Goal: Navigation & Orientation: Find specific page/section

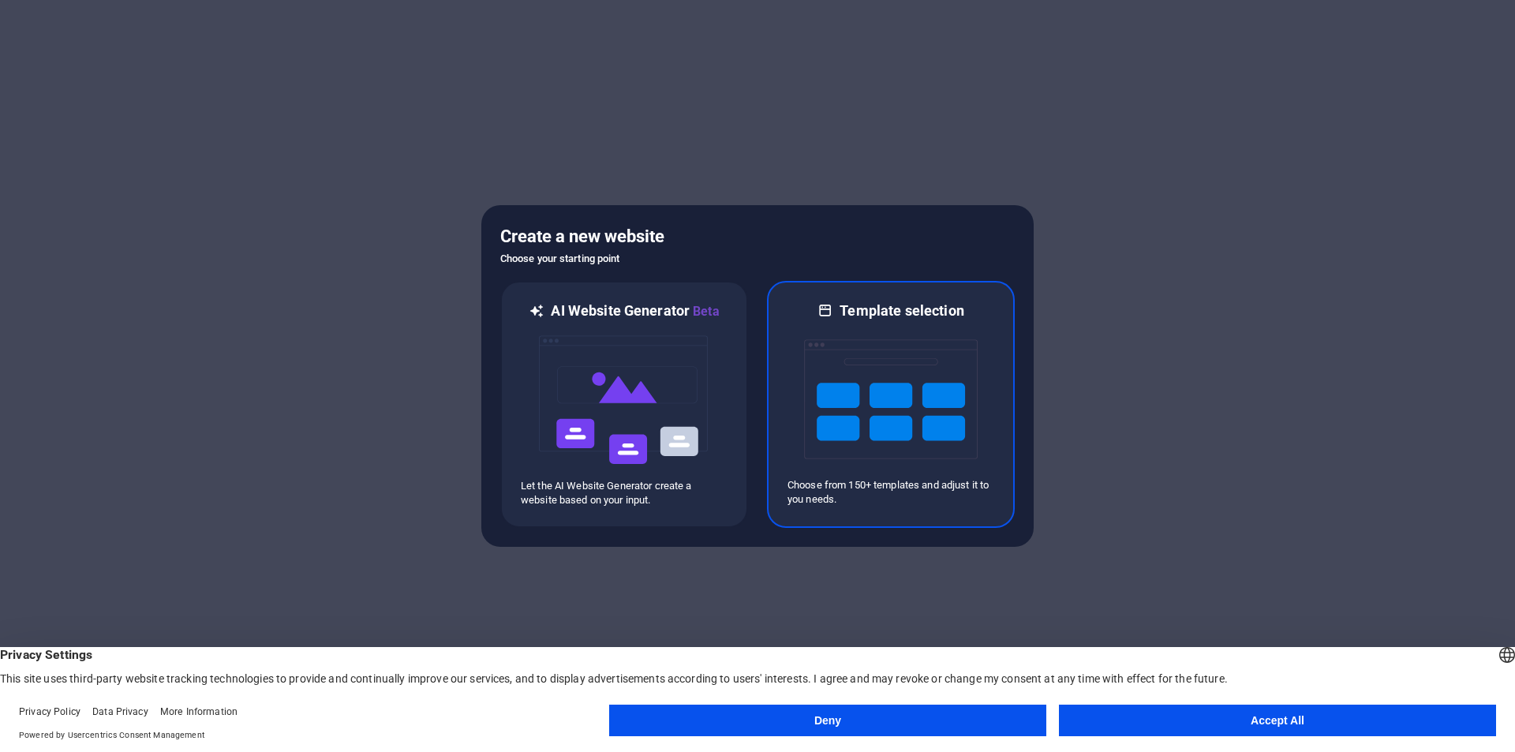
click at [850, 357] on img at bounding box center [891, 399] width 174 height 158
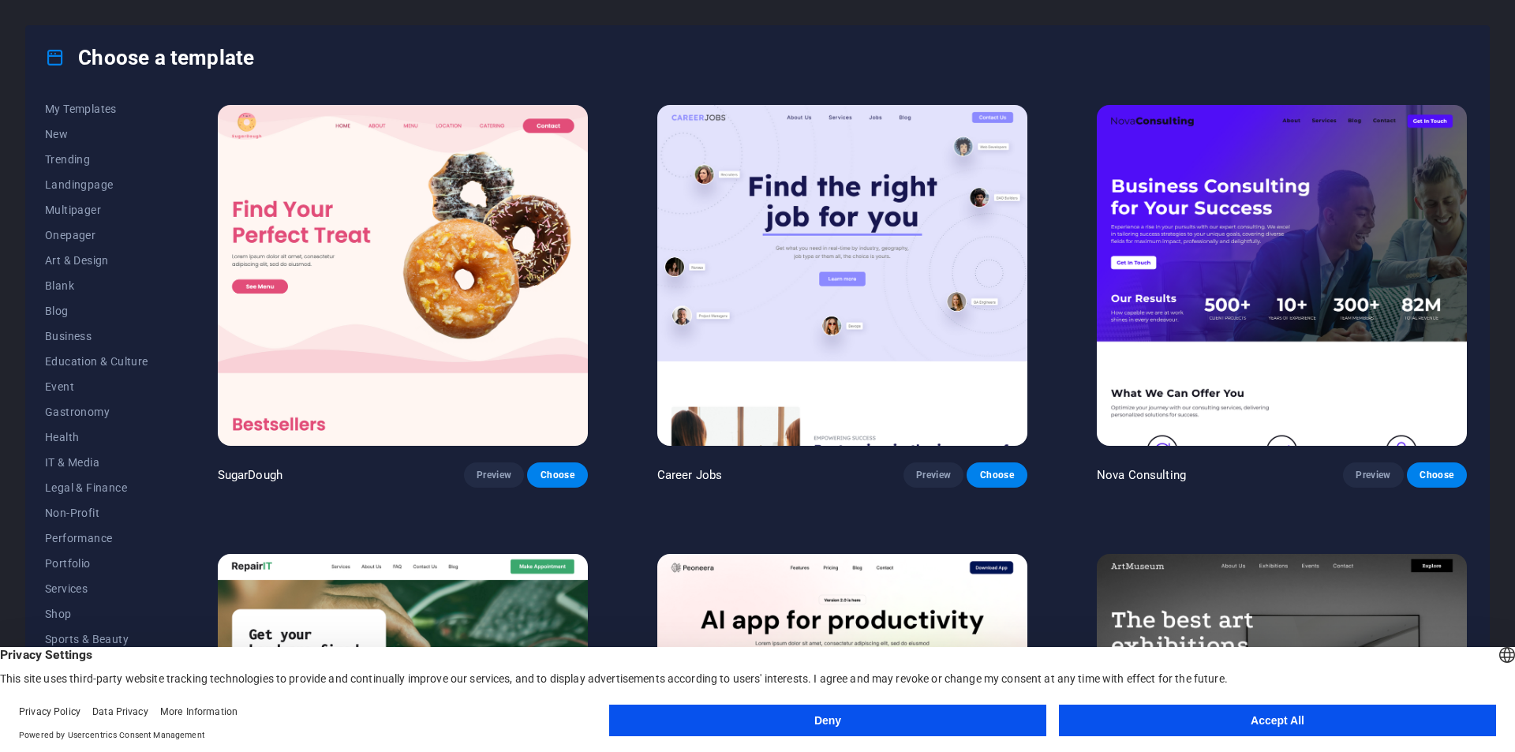
scroll to position [51, 0]
click at [1162, 712] on button "Accept All" at bounding box center [1277, 720] width 437 height 32
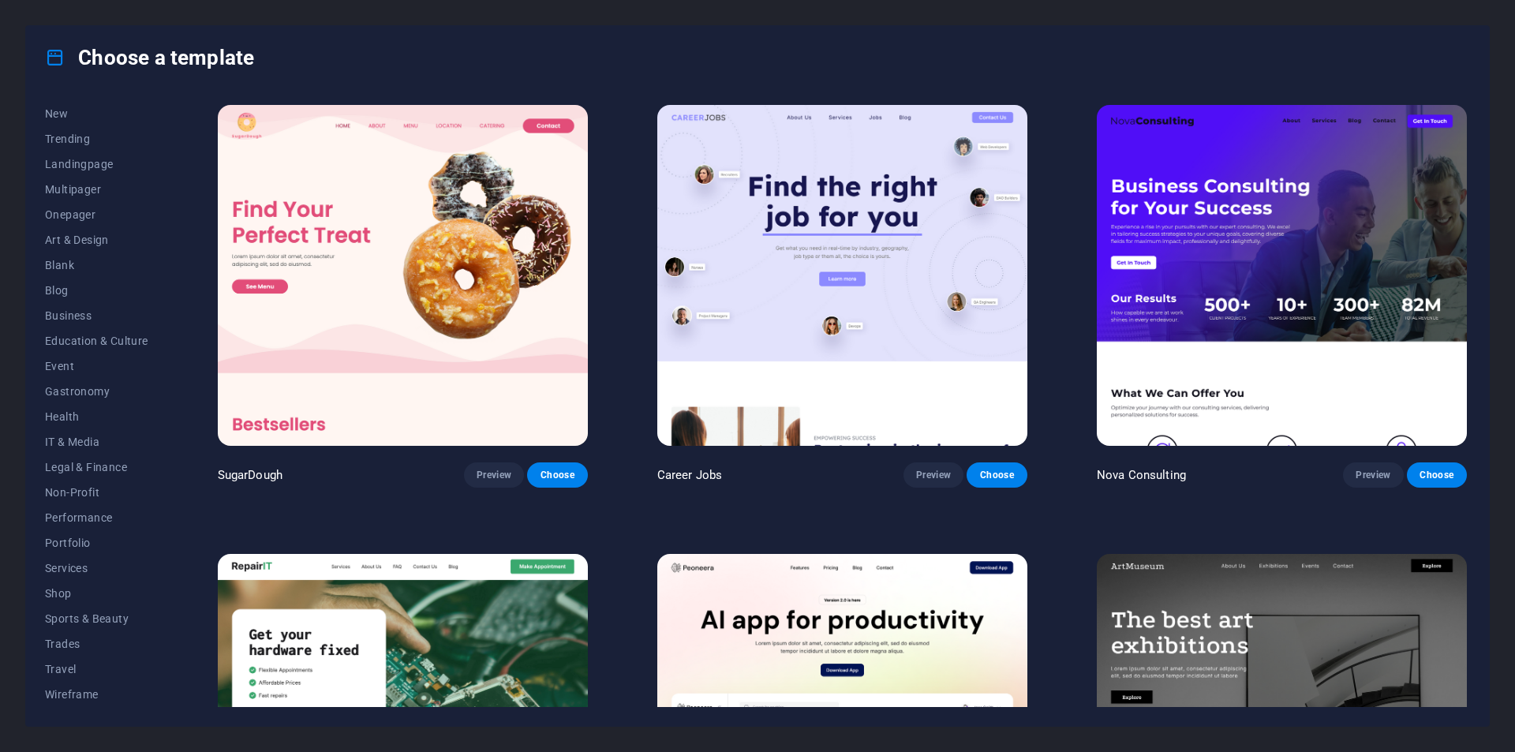
drag, startPoint x: 159, startPoint y: 682, endPoint x: 162, endPoint y: 643, distance: 38.7
click at [162, 643] on div "All Templates My Templates New Trending Landingpage Multipager Onepager Art & D…" at bounding box center [106, 404] width 122 height 605
click at [95, 497] on span "Non-Profit" at bounding box center [96, 492] width 103 height 13
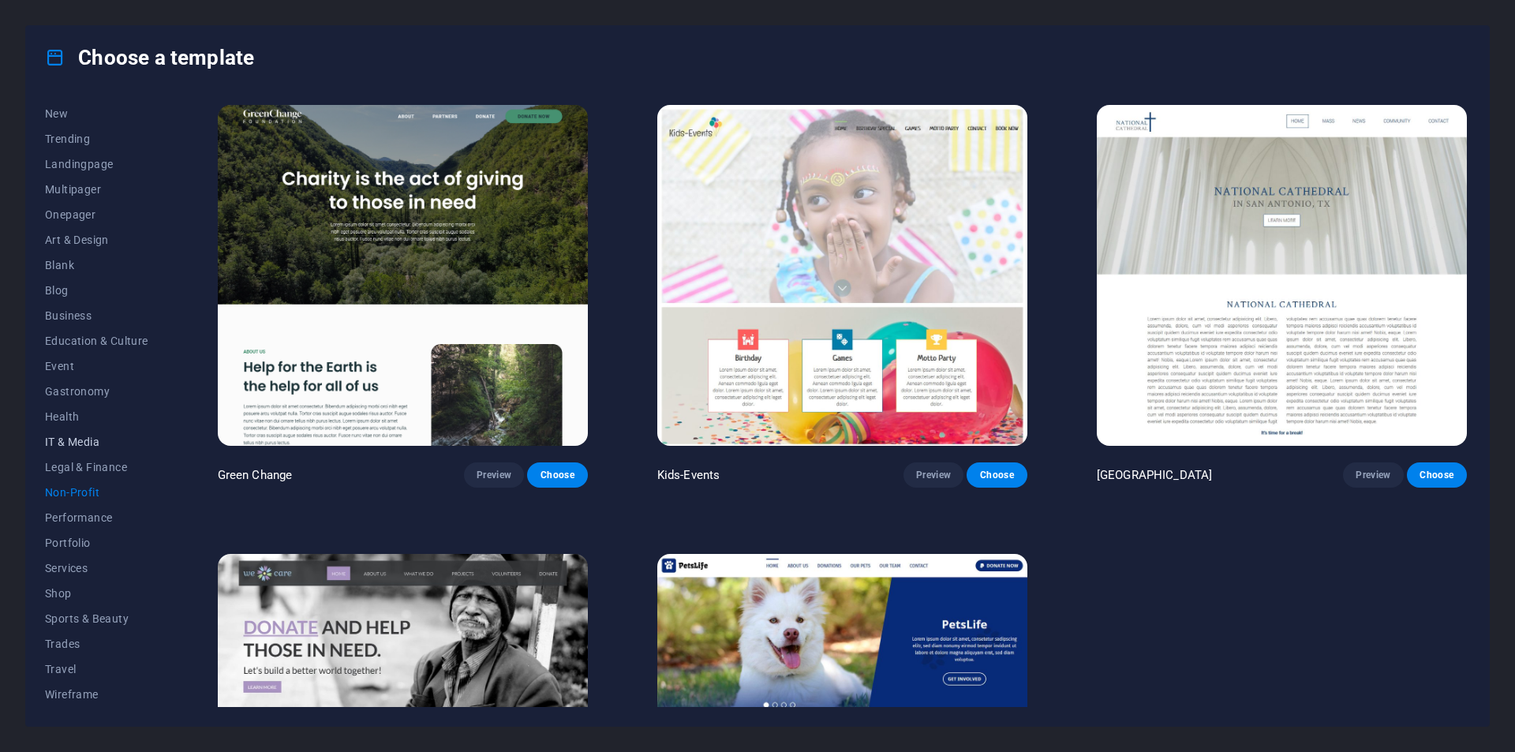
click at [76, 433] on button "IT & Media" at bounding box center [96, 441] width 103 height 25
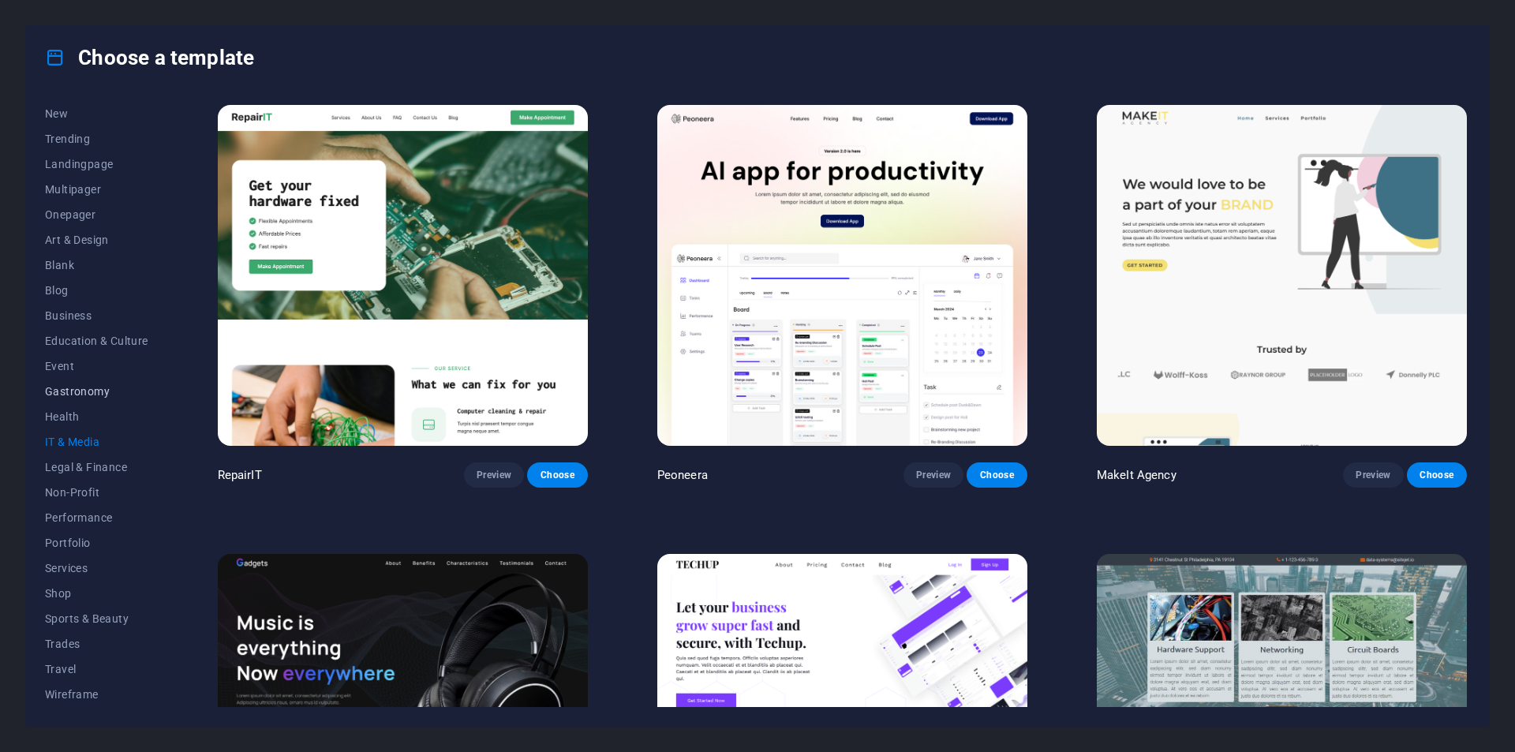
click at [61, 402] on button "Gastronomy" at bounding box center [96, 391] width 103 height 25
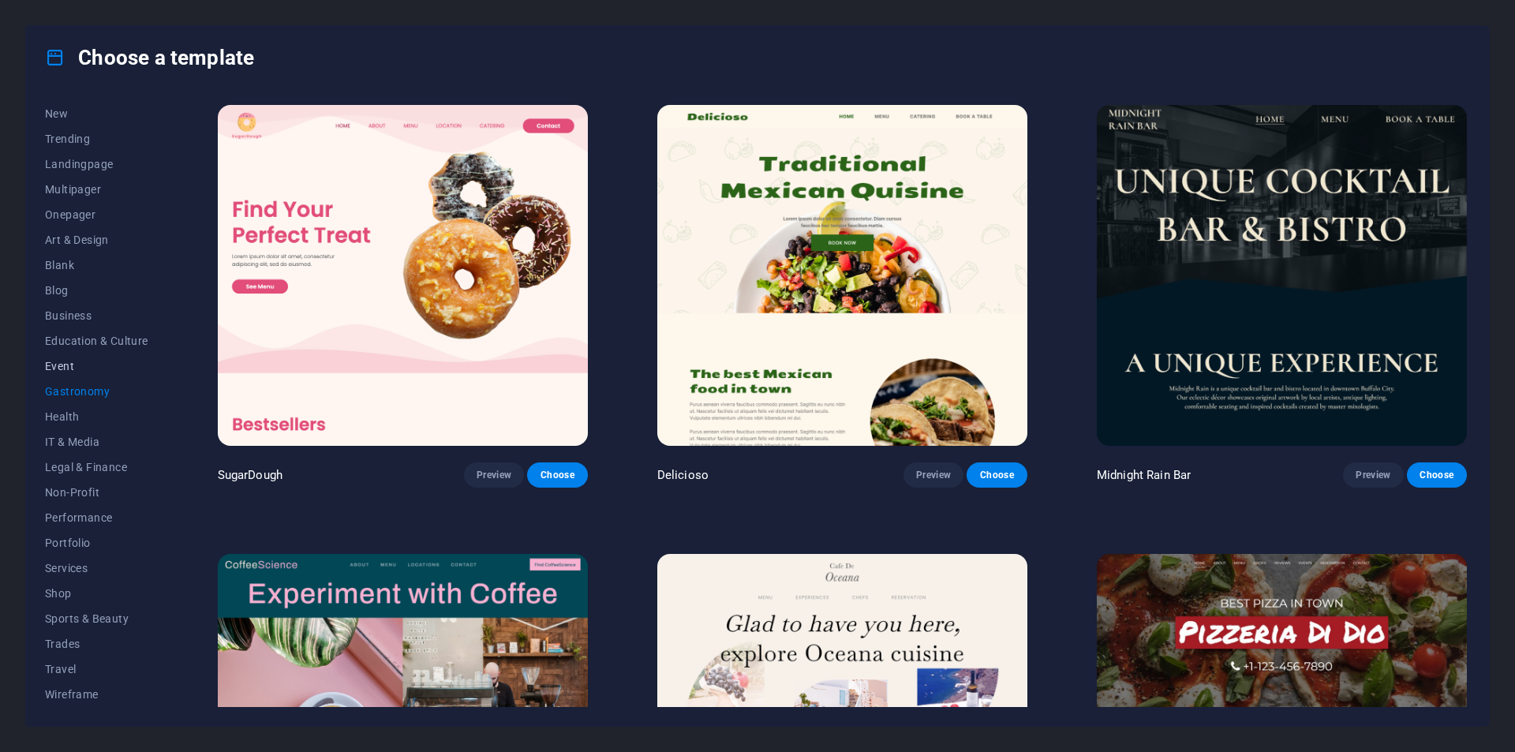
click at [65, 372] on span "Event" at bounding box center [96, 366] width 103 height 13
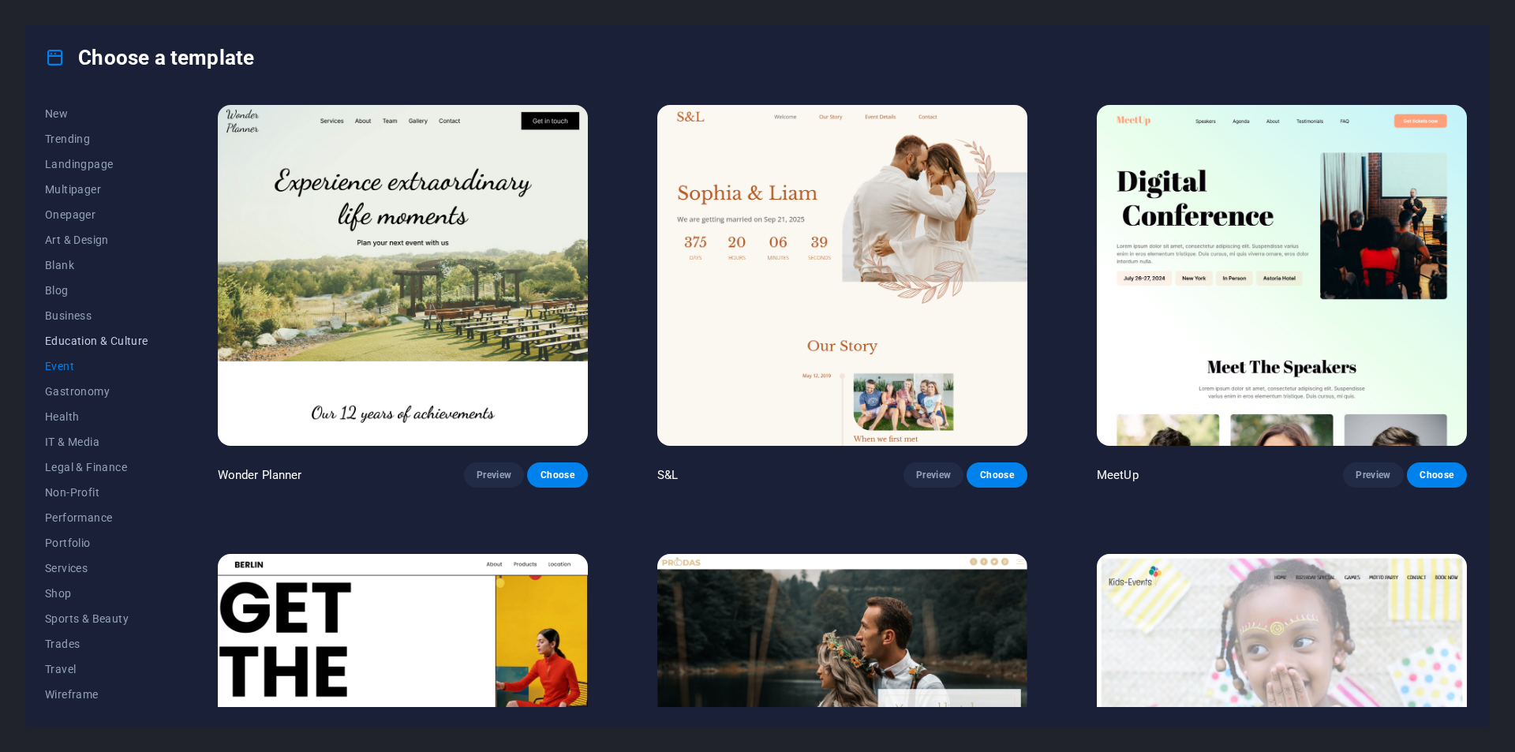
click at [62, 343] on span "Education & Culture" at bounding box center [96, 340] width 103 height 13
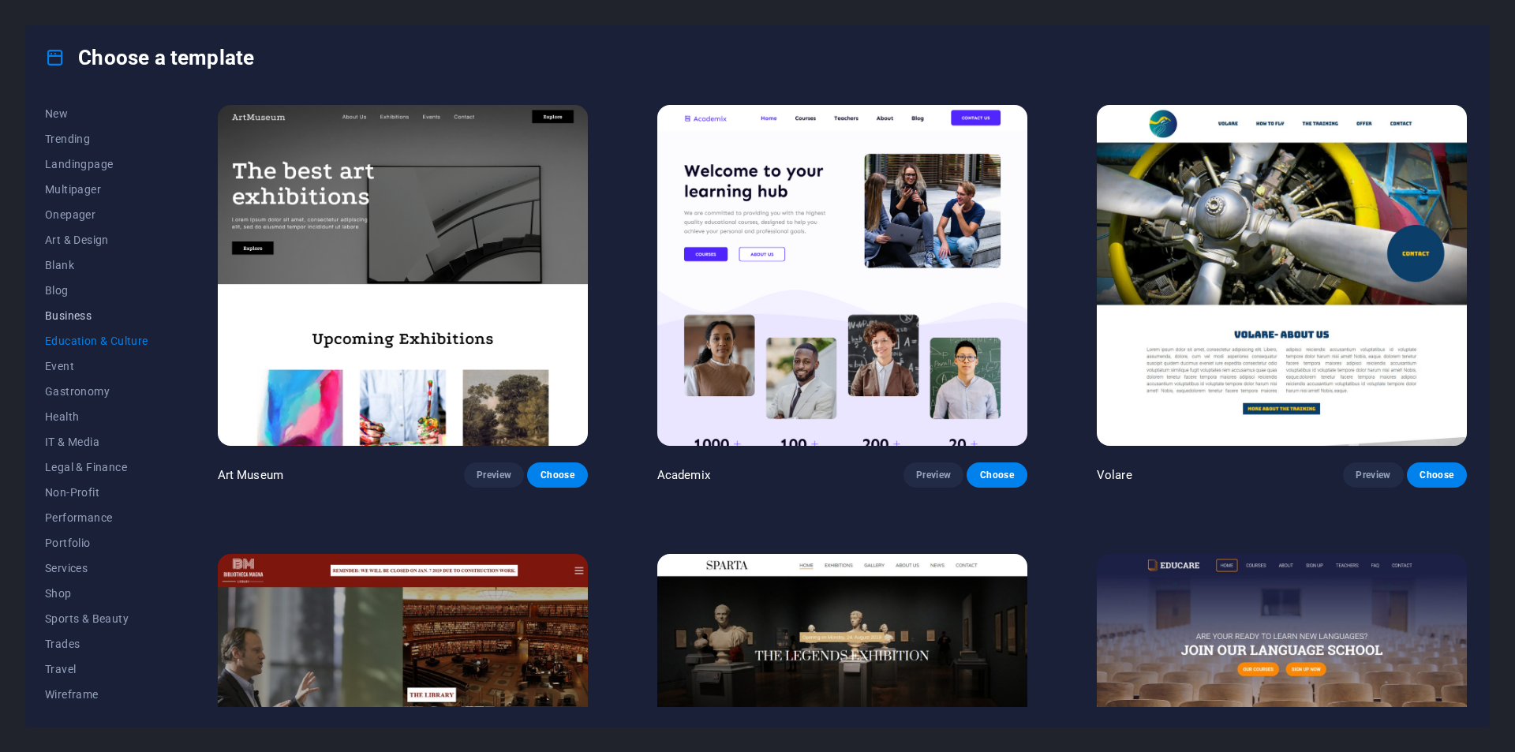
click at [69, 305] on button "Business" at bounding box center [96, 315] width 103 height 25
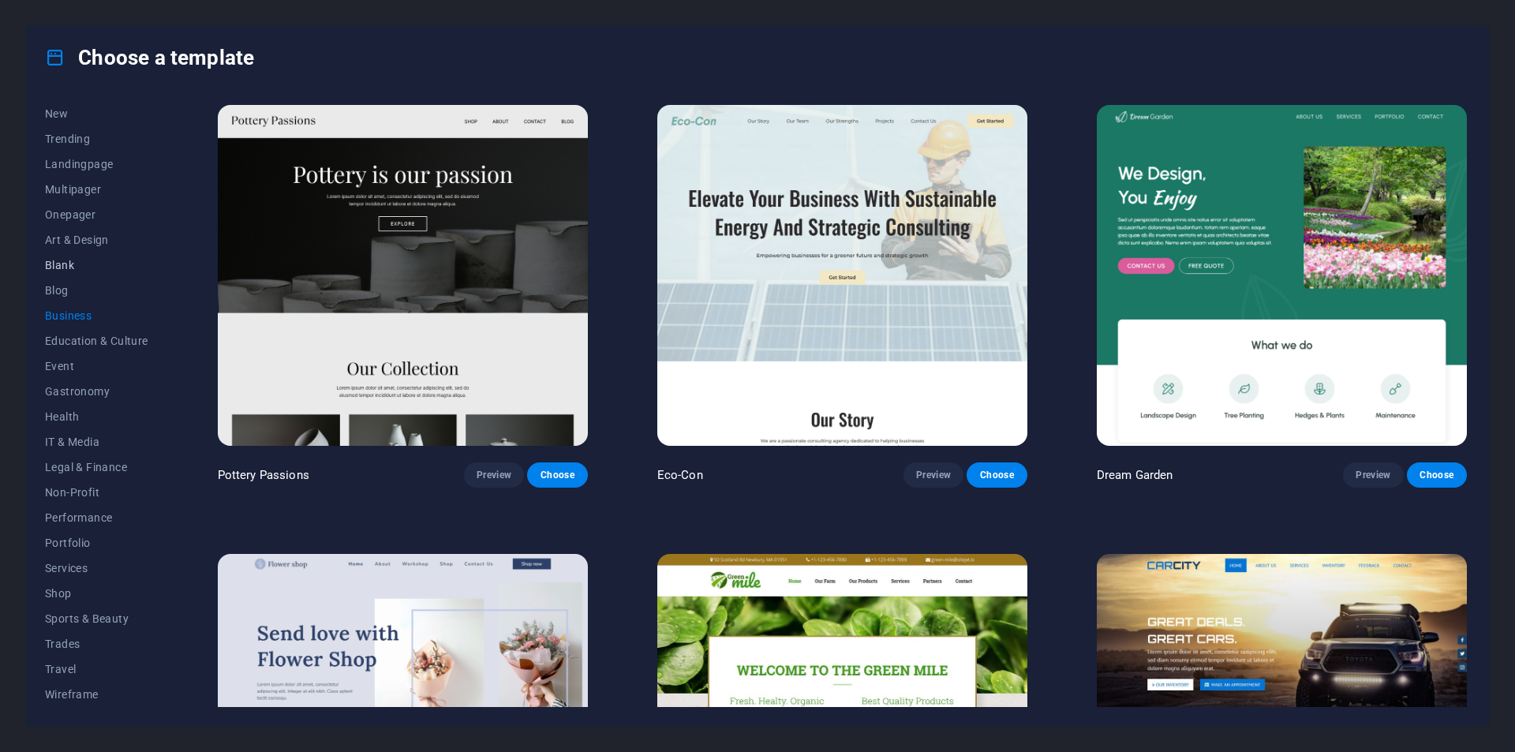
click at [69, 275] on button "Blank" at bounding box center [96, 264] width 103 height 25
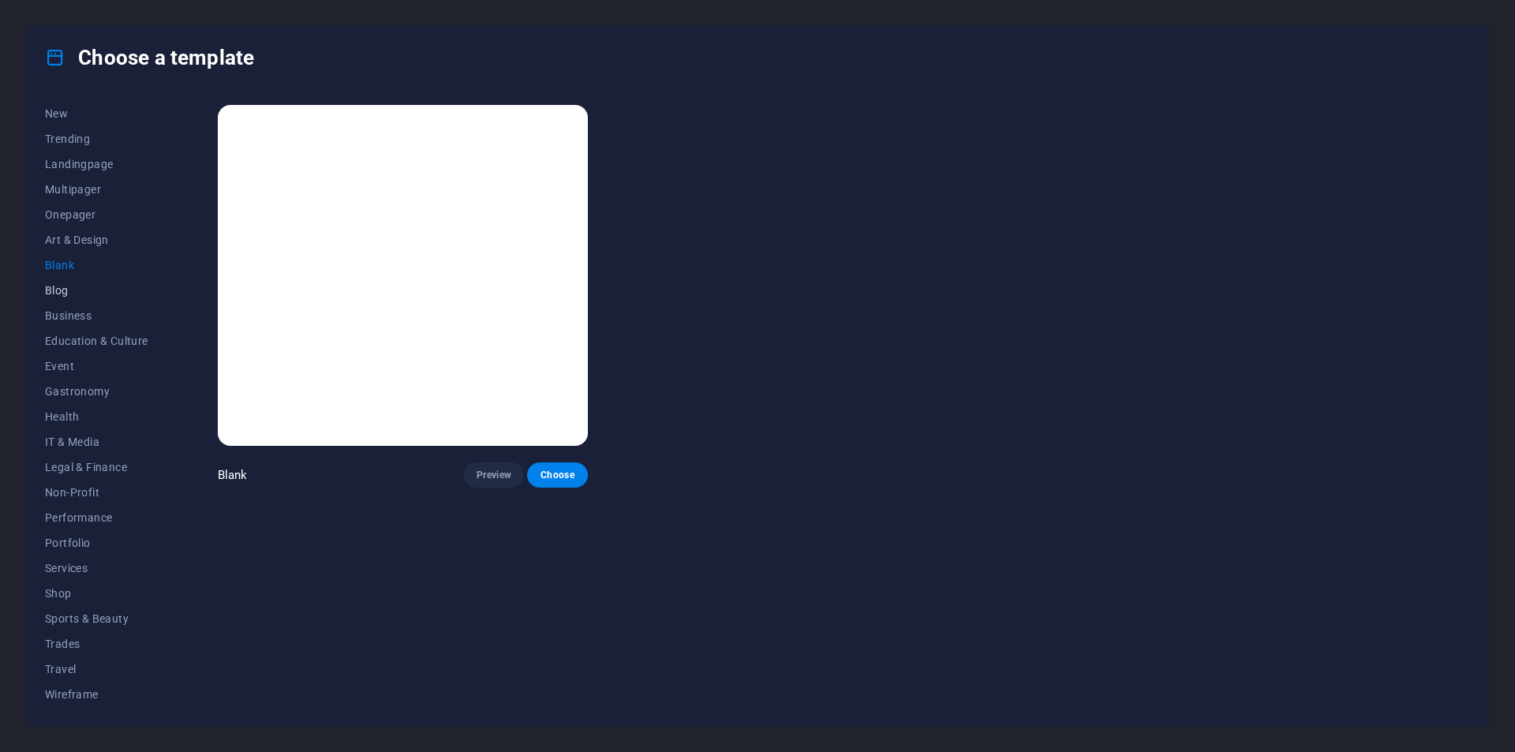
click at [68, 286] on span "Blog" at bounding box center [96, 290] width 103 height 13
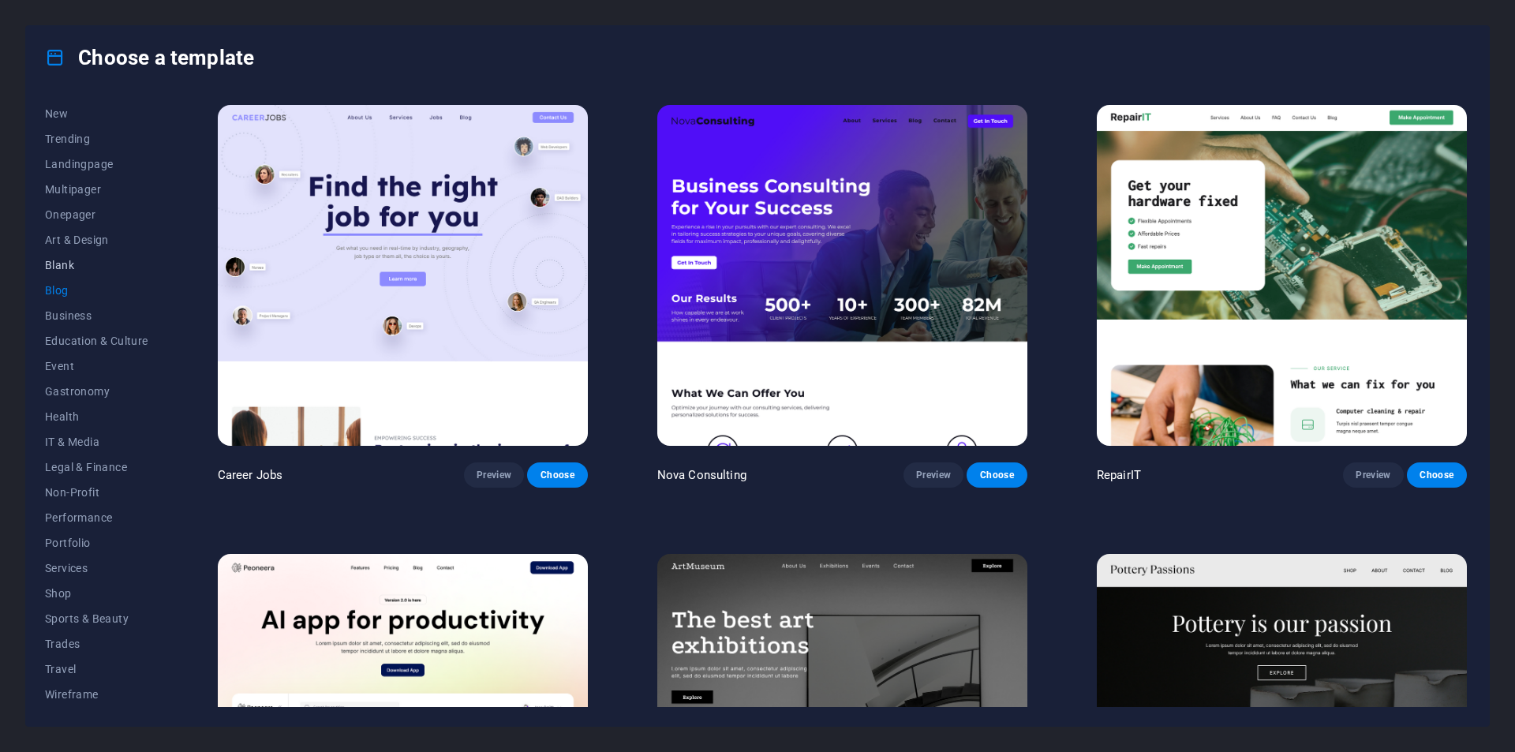
click at [71, 259] on span "Blank" at bounding box center [96, 265] width 103 height 13
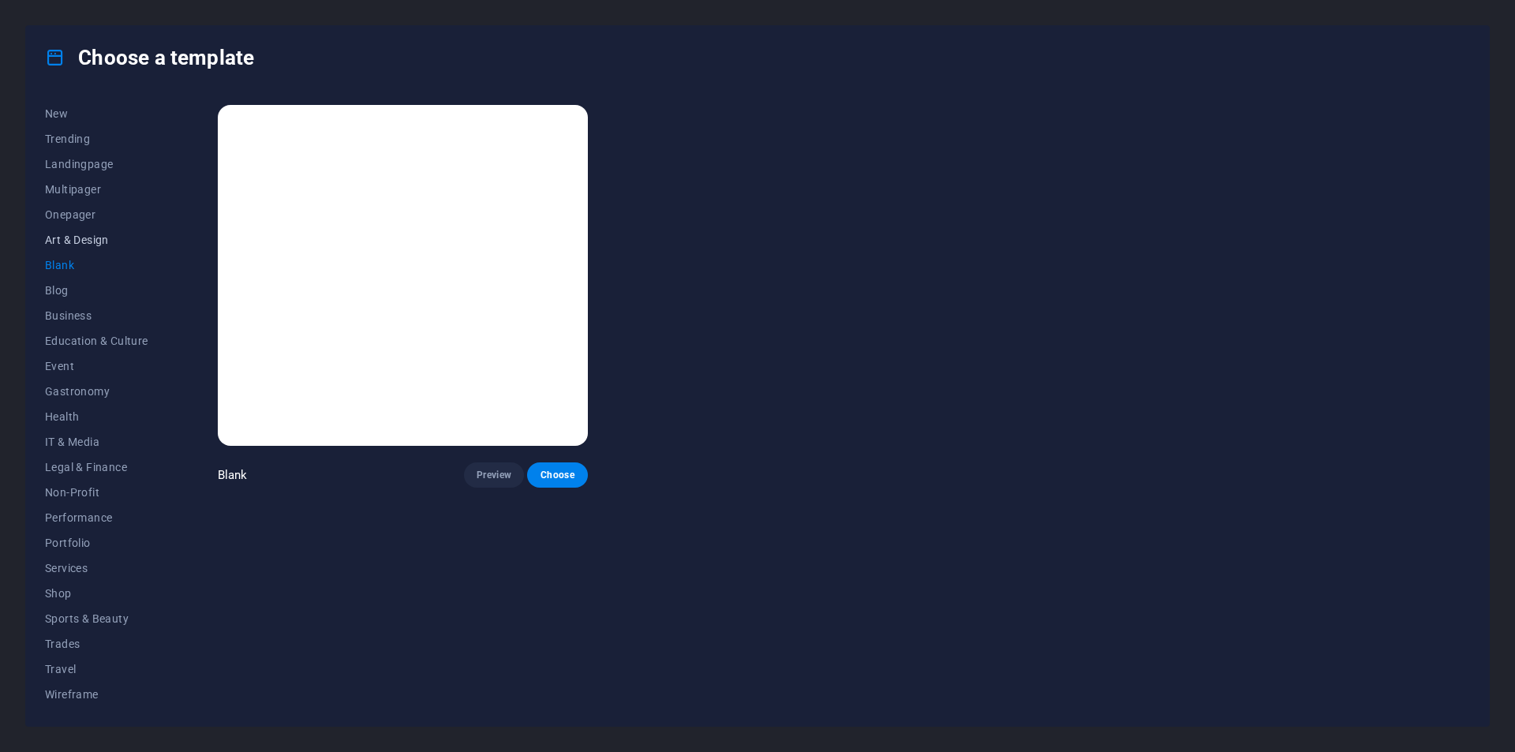
click at [77, 236] on span "Art & Design" at bounding box center [96, 240] width 103 height 13
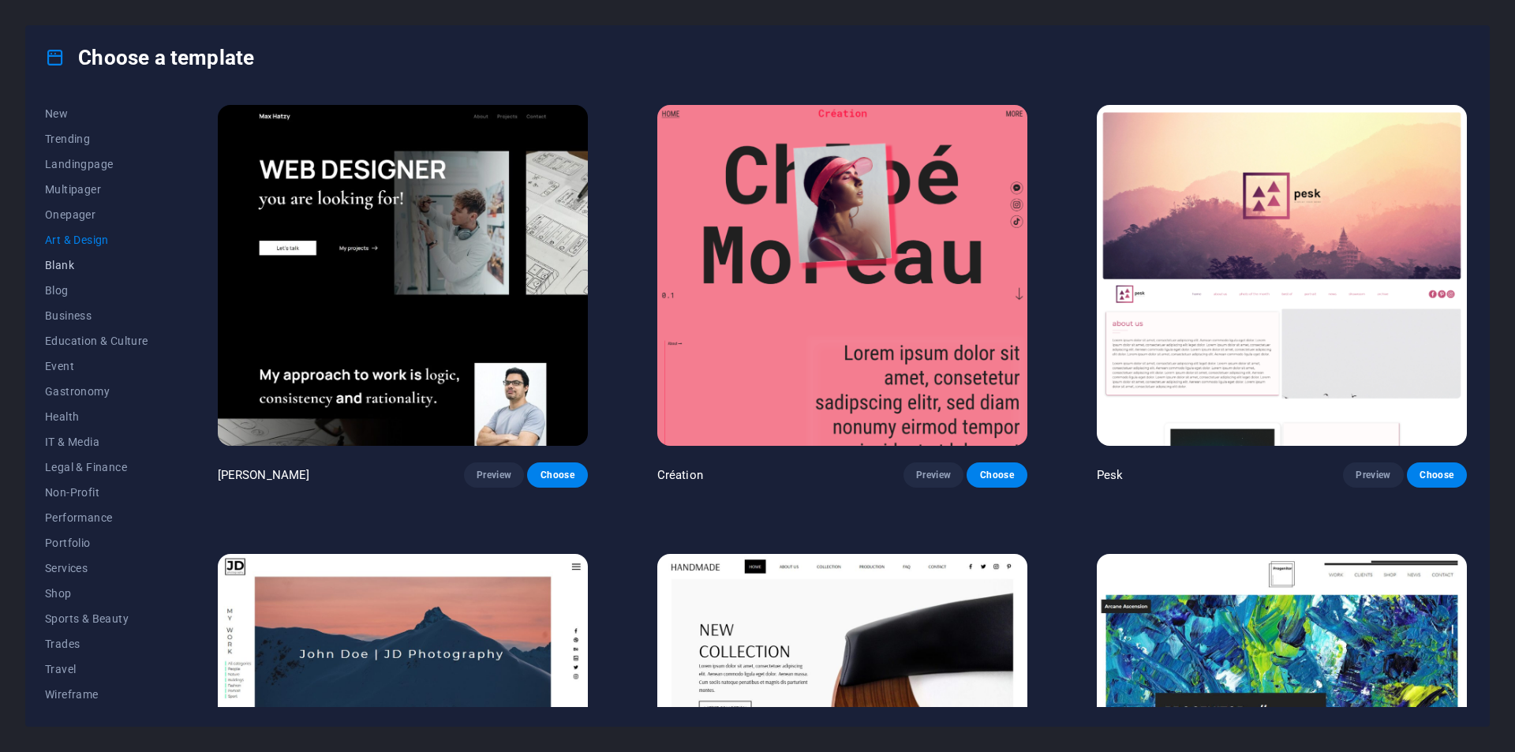
click at [69, 268] on span "Blank" at bounding box center [96, 265] width 103 height 13
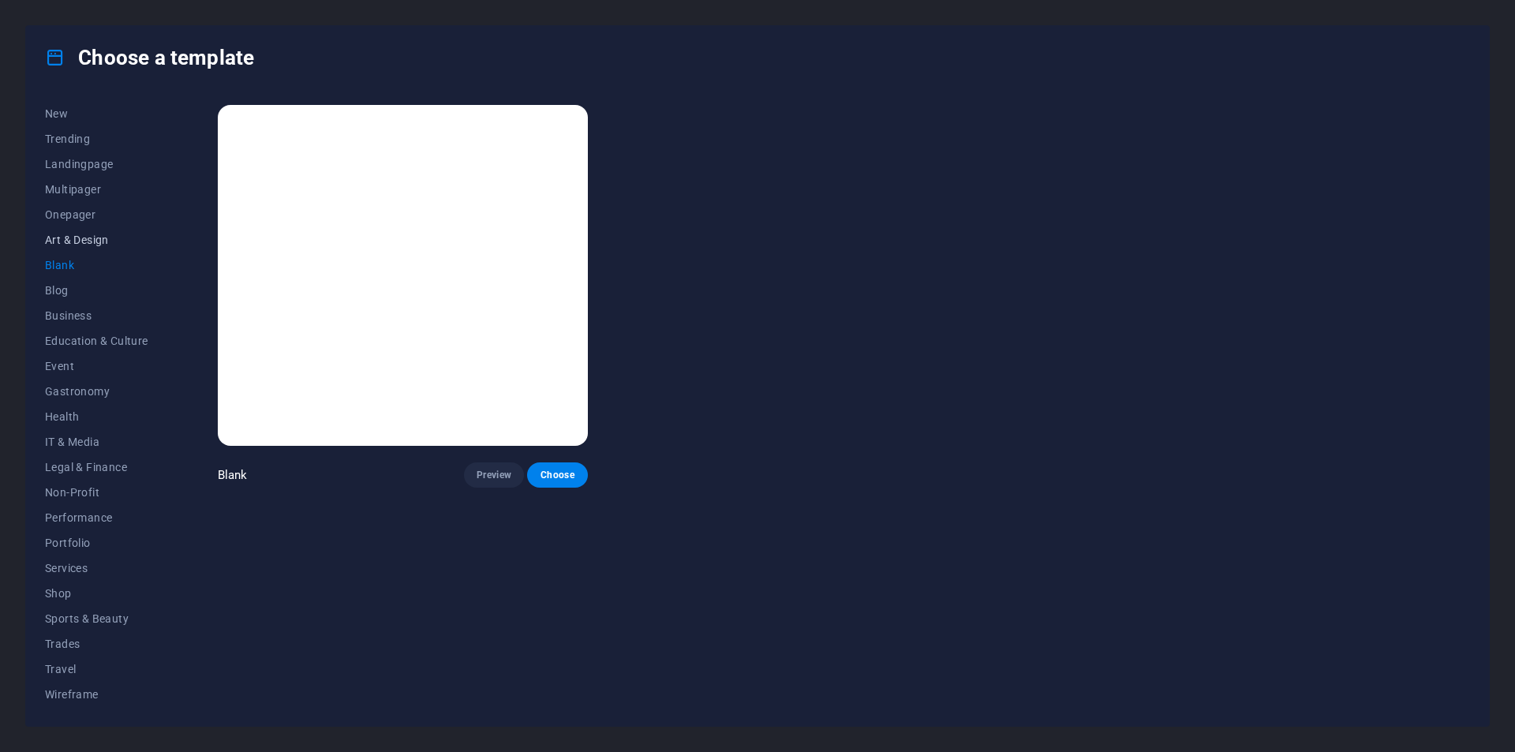
click at [74, 241] on span "Art & Design" at bounding box center [96, 240] width 103 height 13
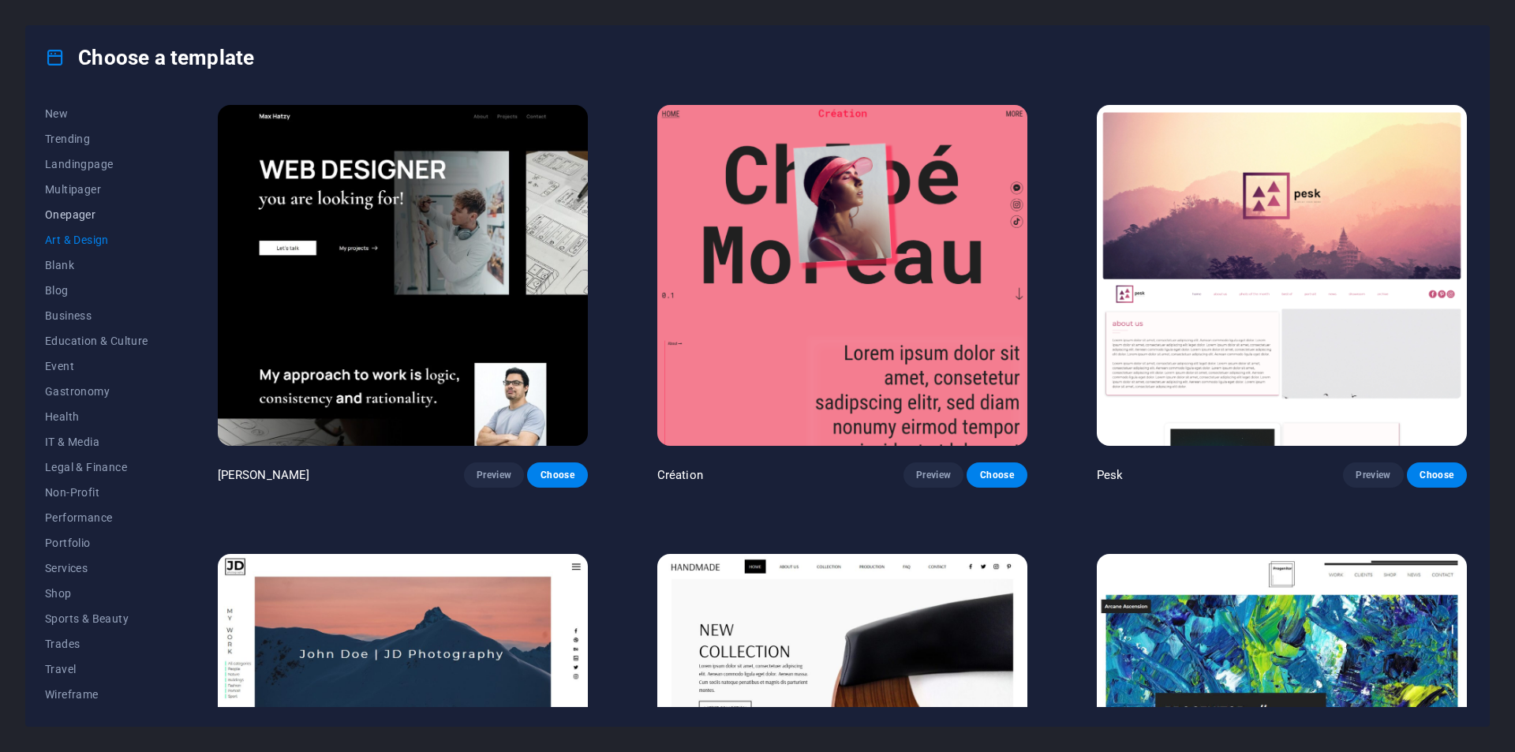
click at [81, 208] on span "Onepager" at bounding box center [96, 214] width 103 height 13
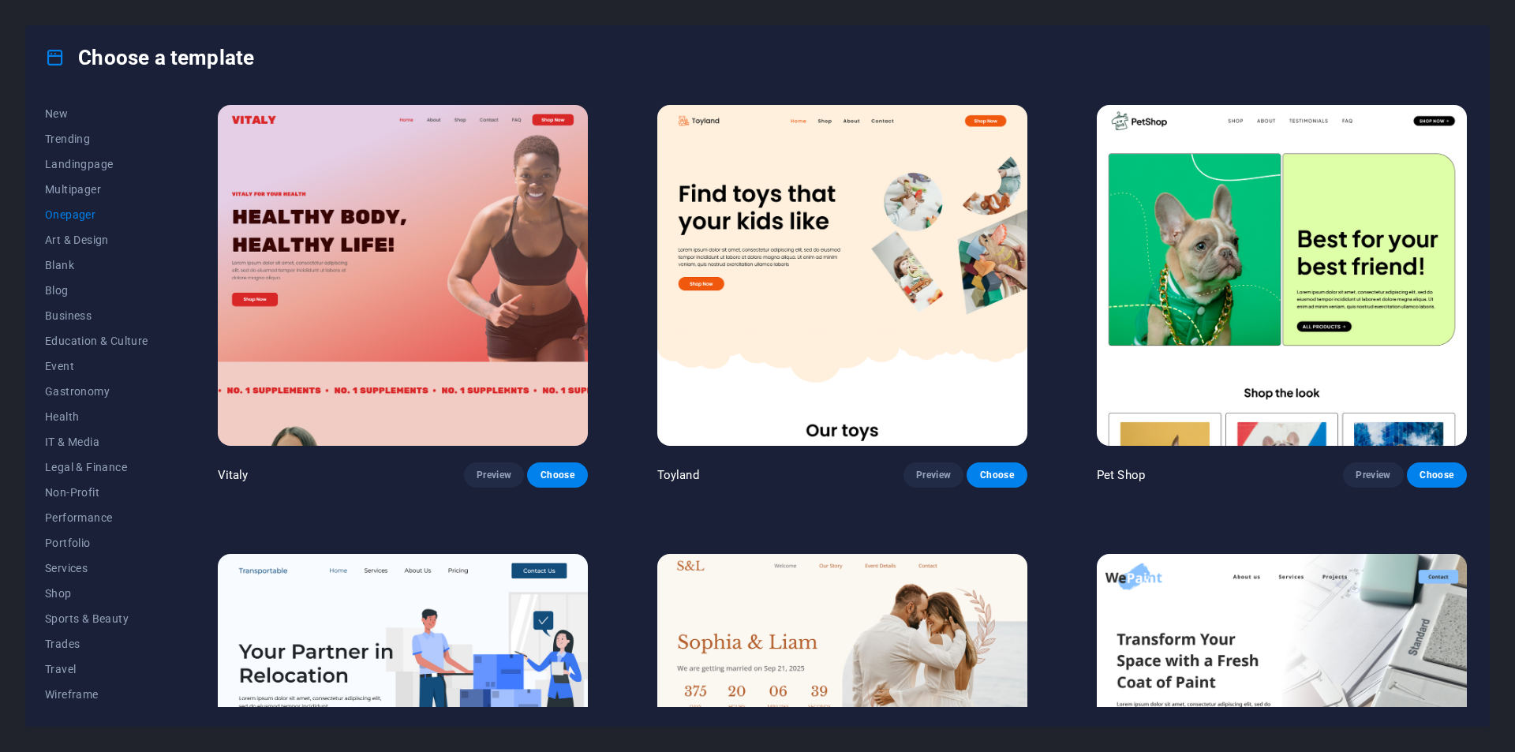
scroll to position [0, 0]
click at [84, 236] on span "Multipager" at bounding box center [96, 240] width 103 height 13
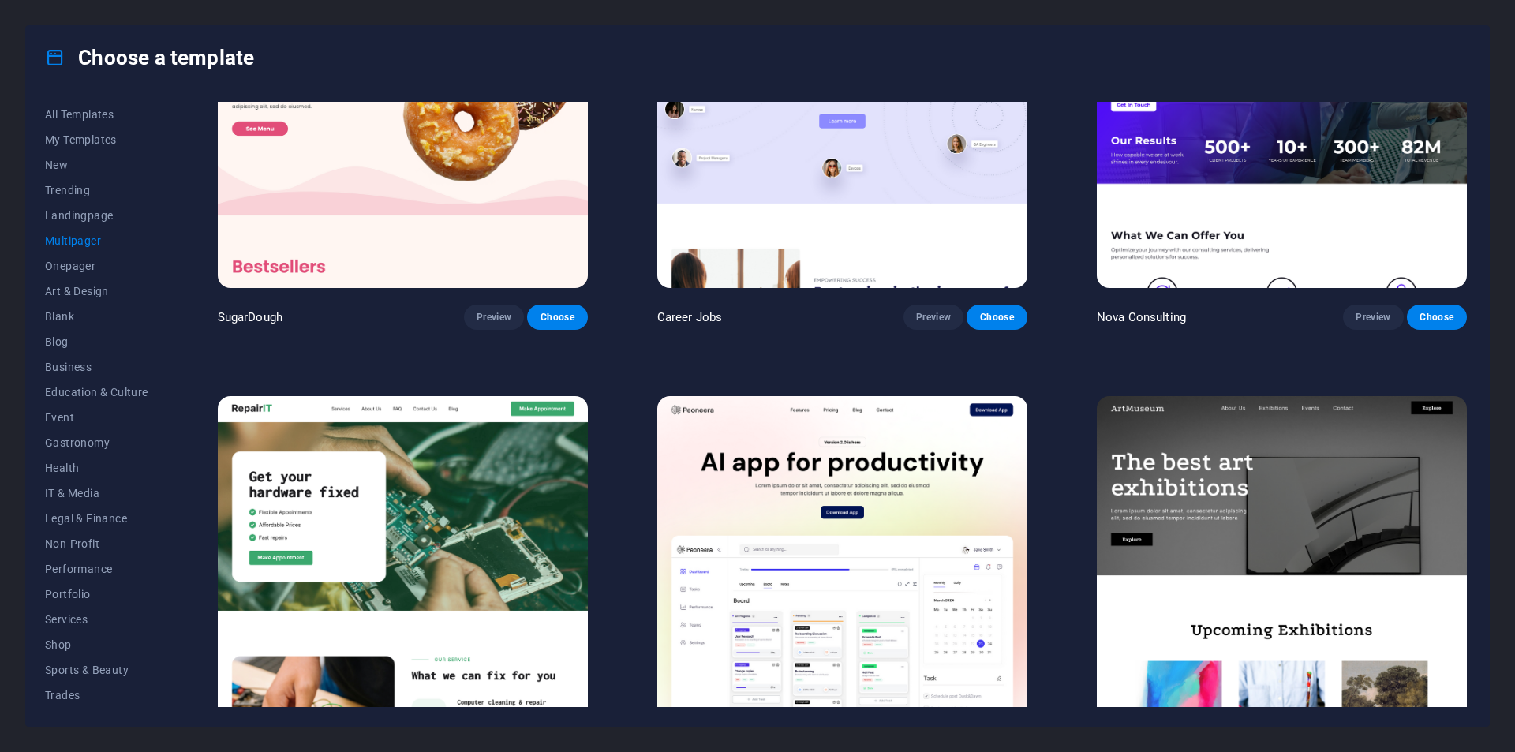
scroll to position [947, 0]
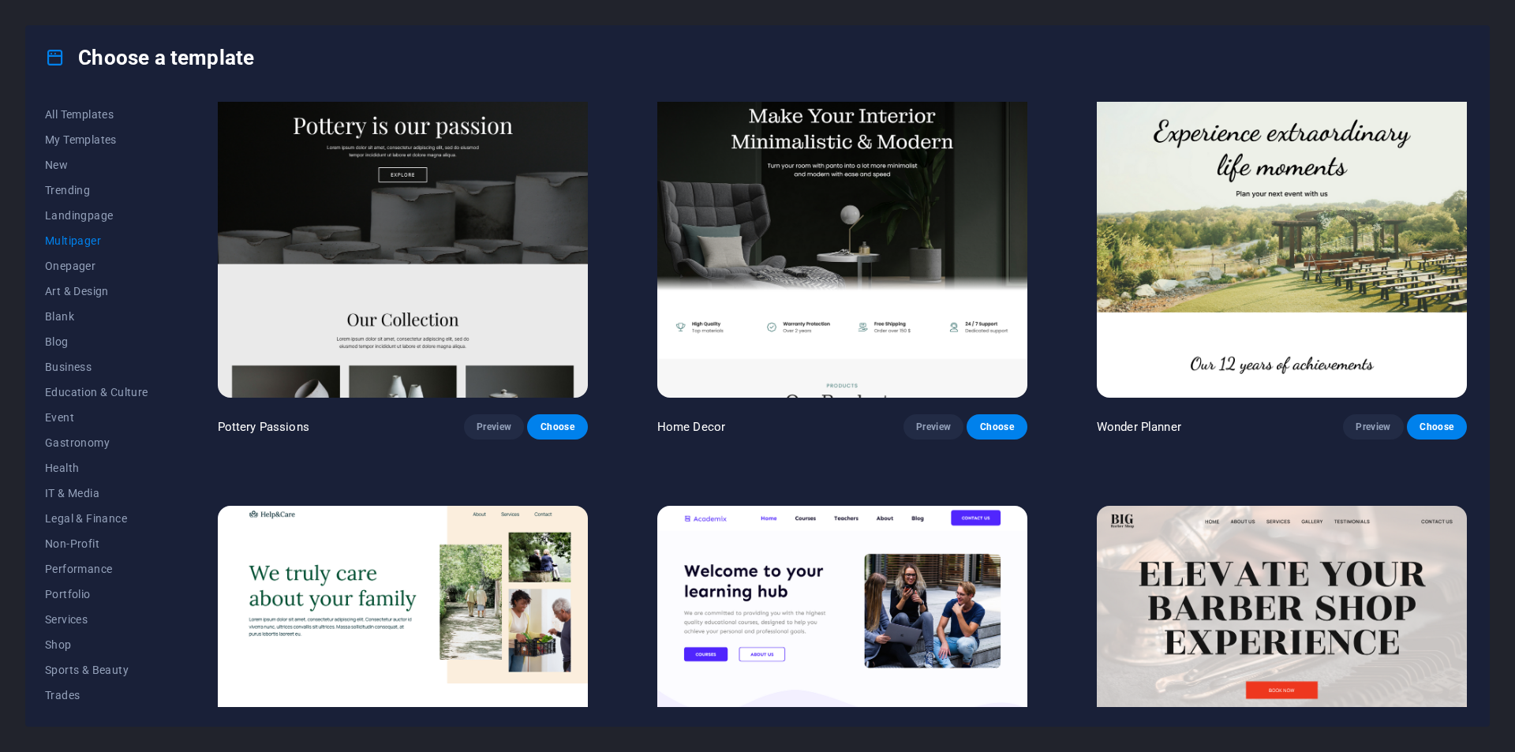
drag, startPoint x: 1453, startPoint y: 200, endPoint x: 1485, endPoint y: 193, distance: 32.3
click at [1485, 193] on div "All Templates My Templates New Trending Landingpage Multipager Onepager Art & D…" at bounding box center [757, 407] width 1463 height 637
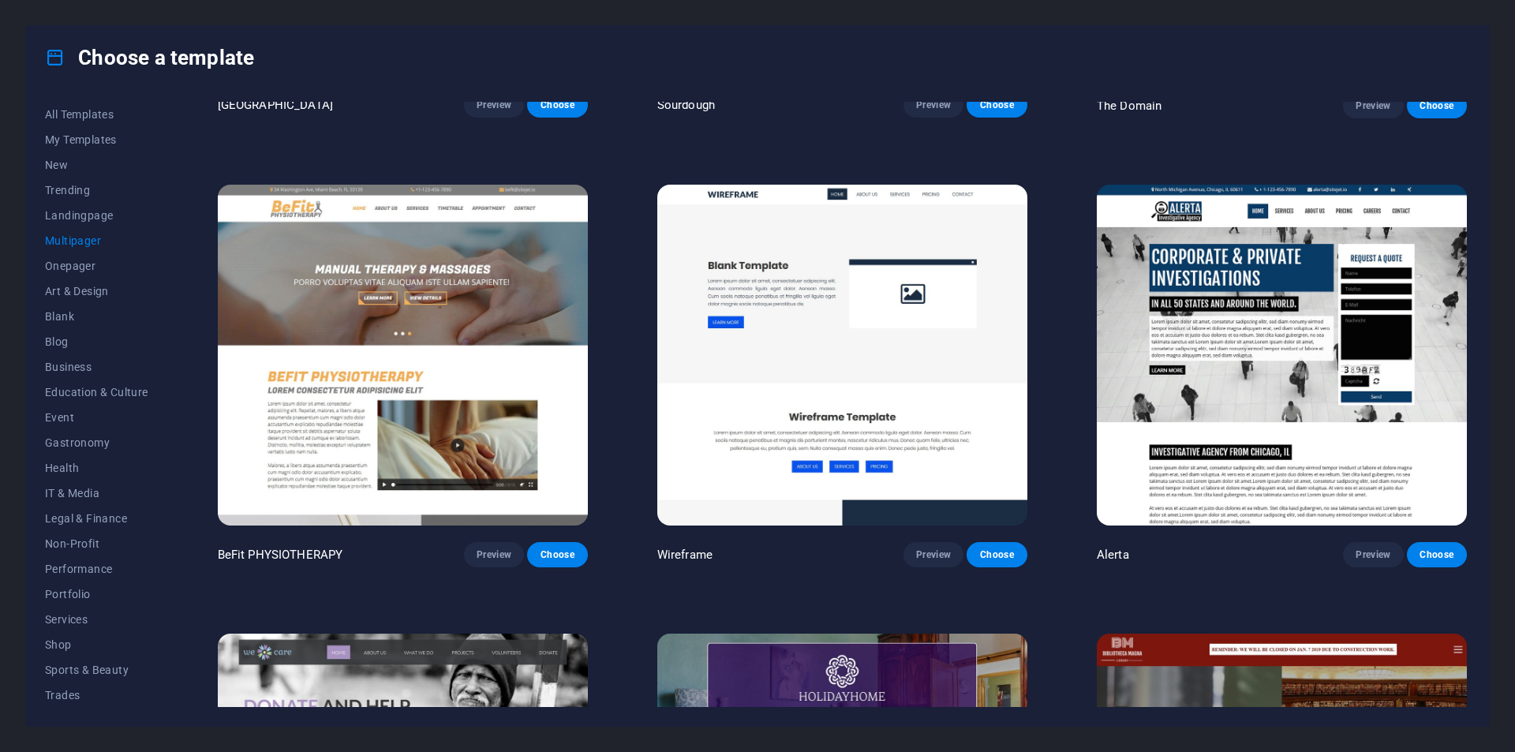
scroll to position [10067, 0]
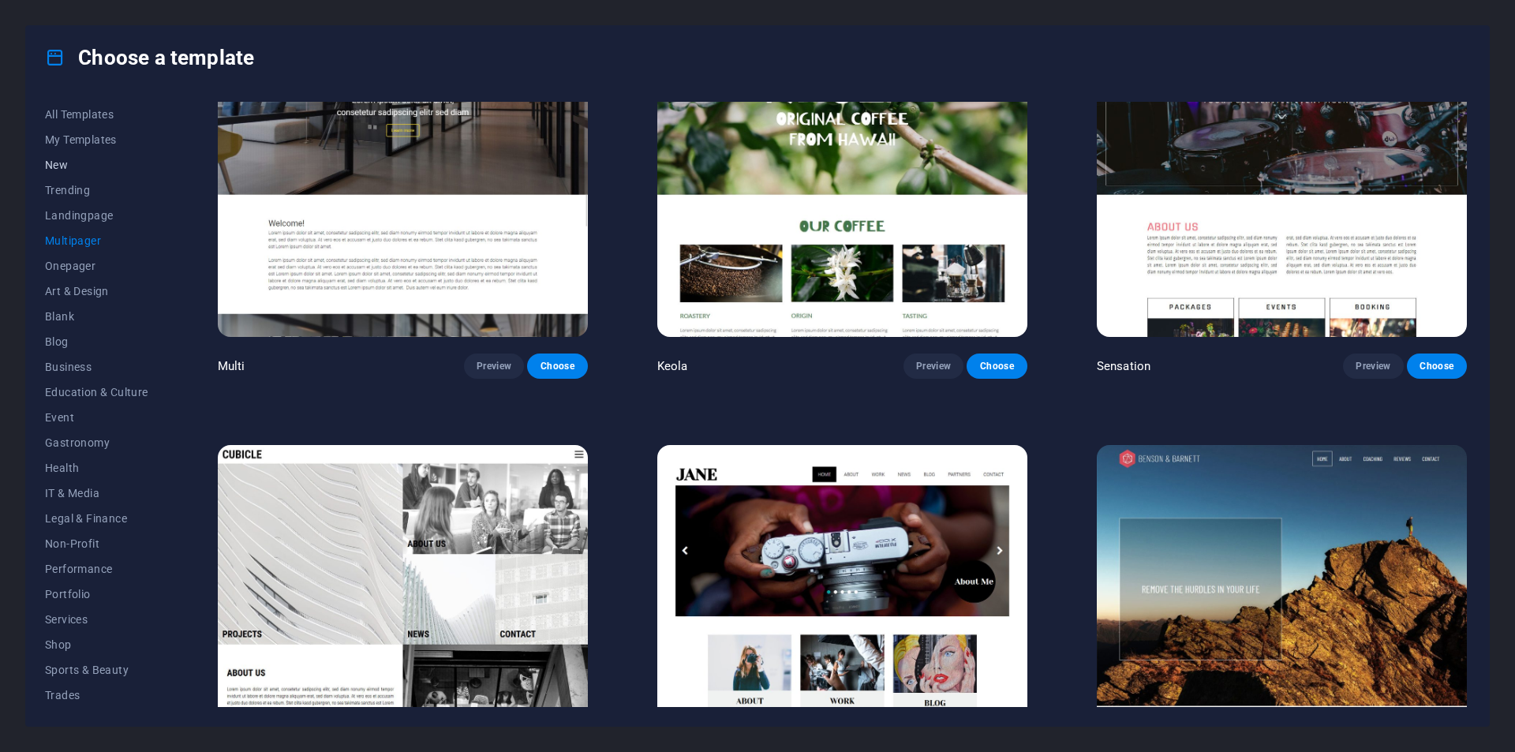
click at [76, 176] on button "New" at bounding box center [96, 164] width 103 height 25
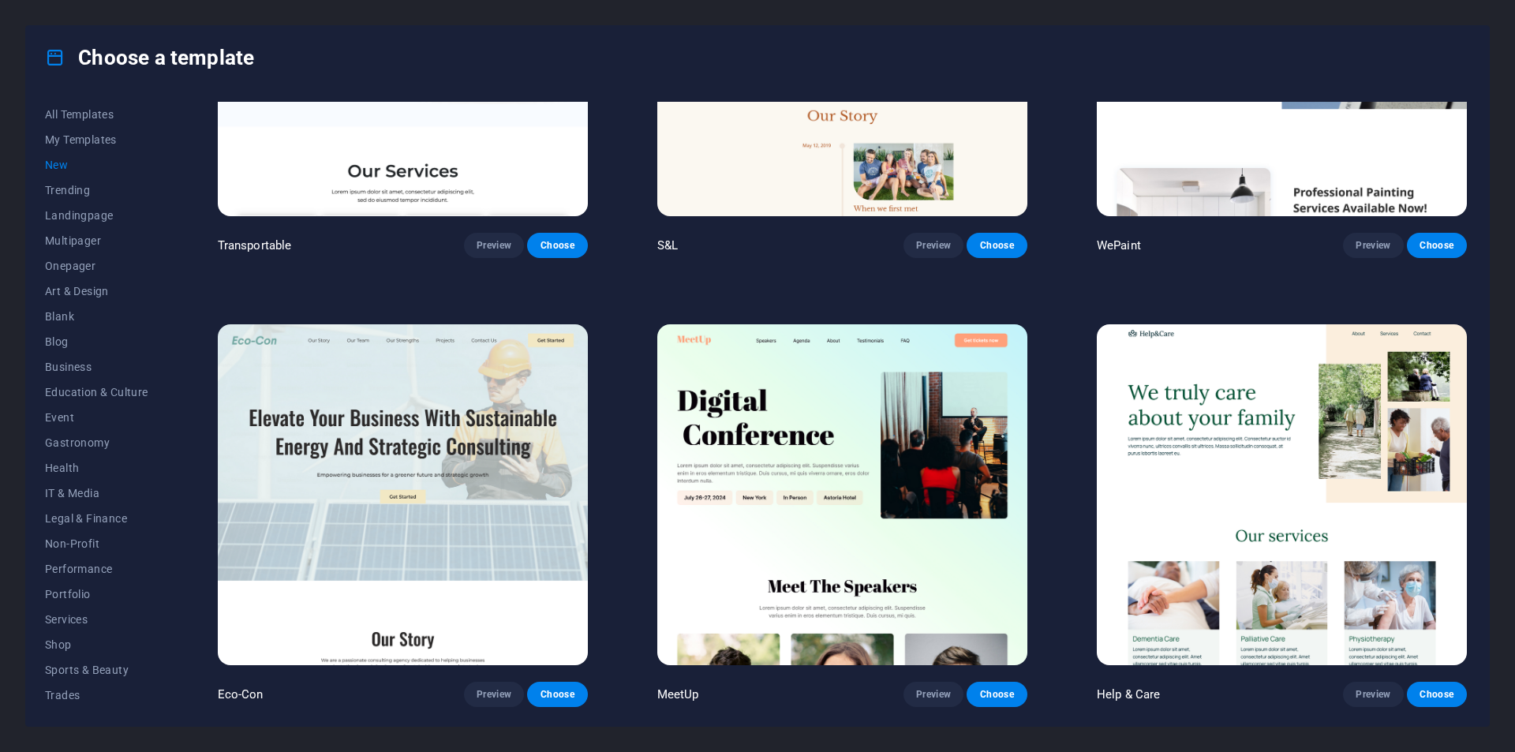
scroll to position [2016, 0]
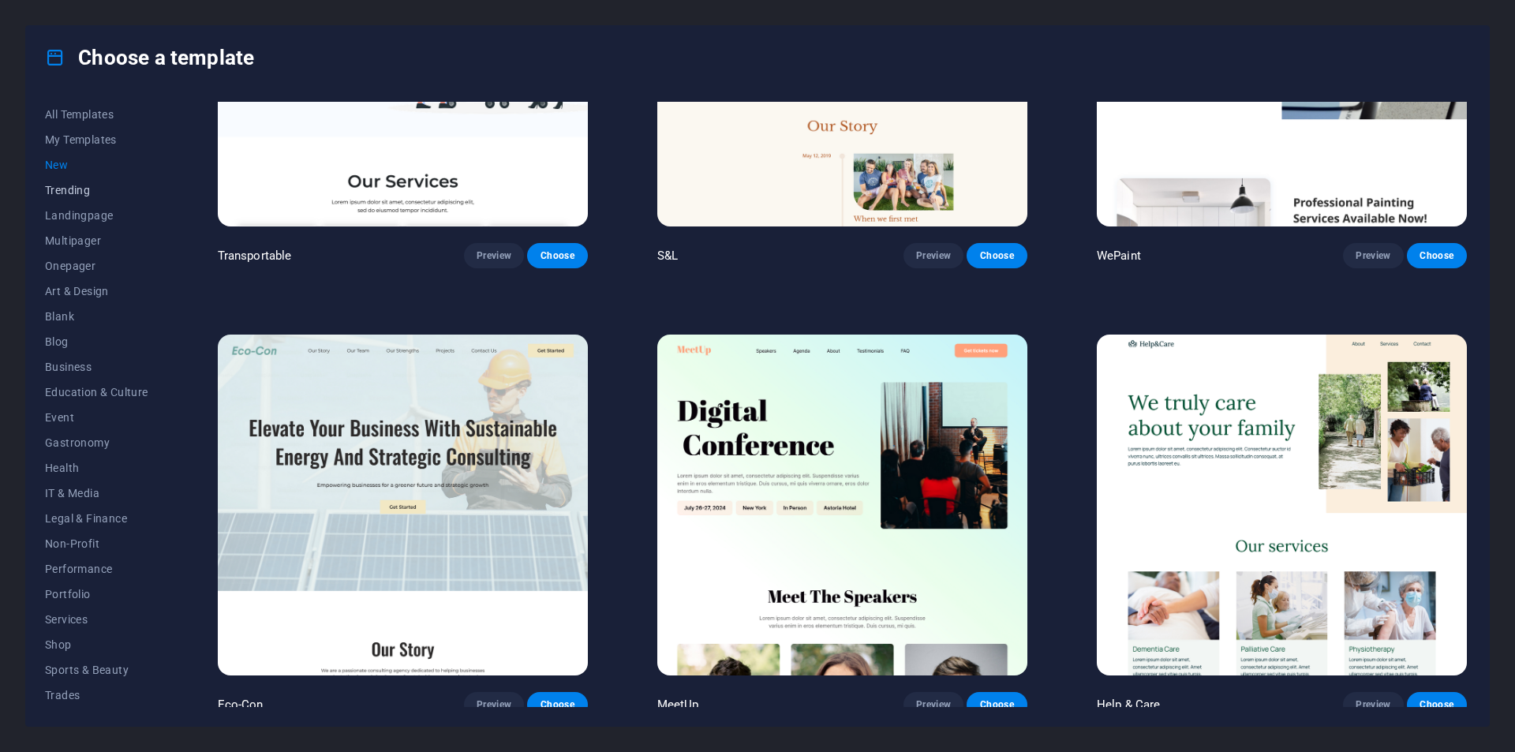
click at [79, 191] on span "Trending" at bounding box center [96, 190] width 103 height 13
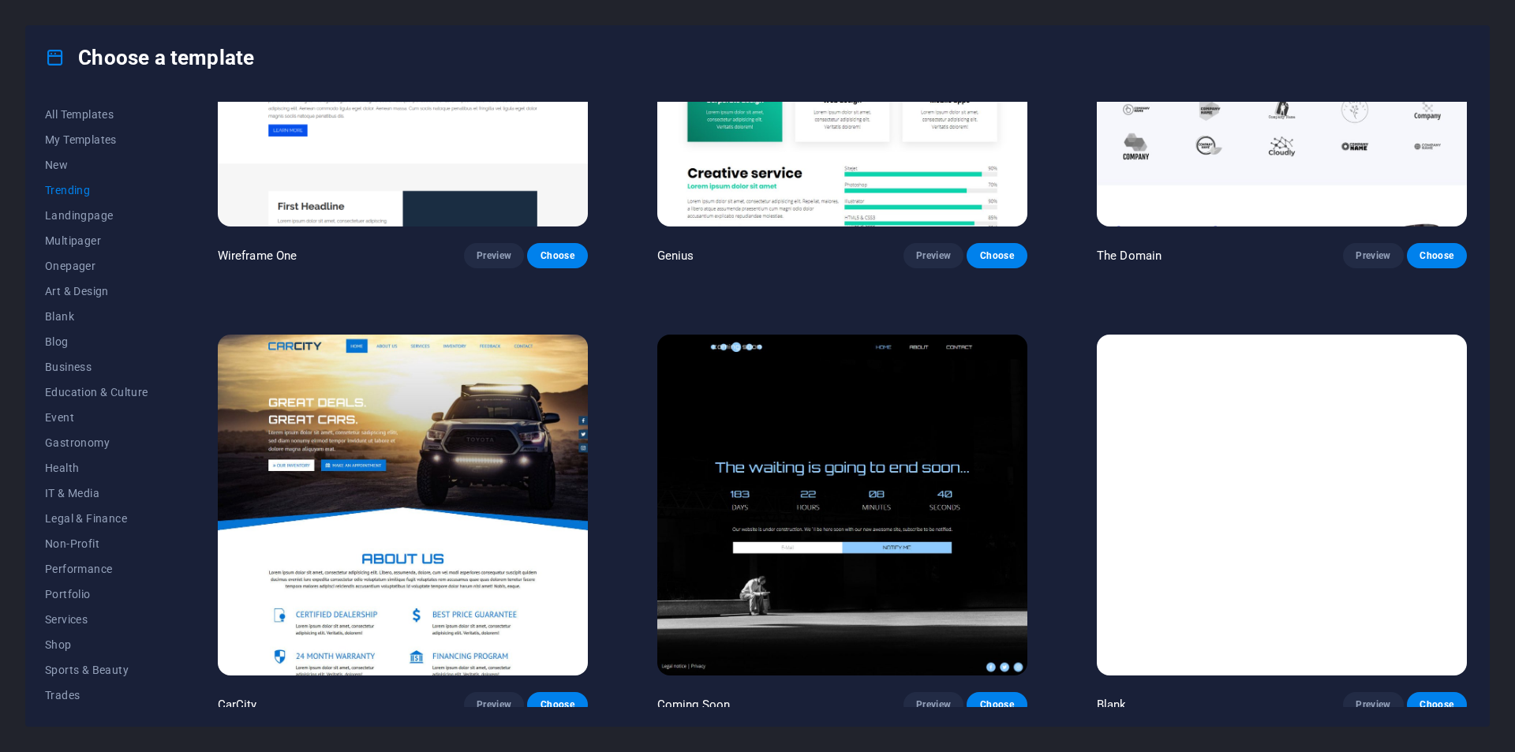
scroll to position [1542, 0]
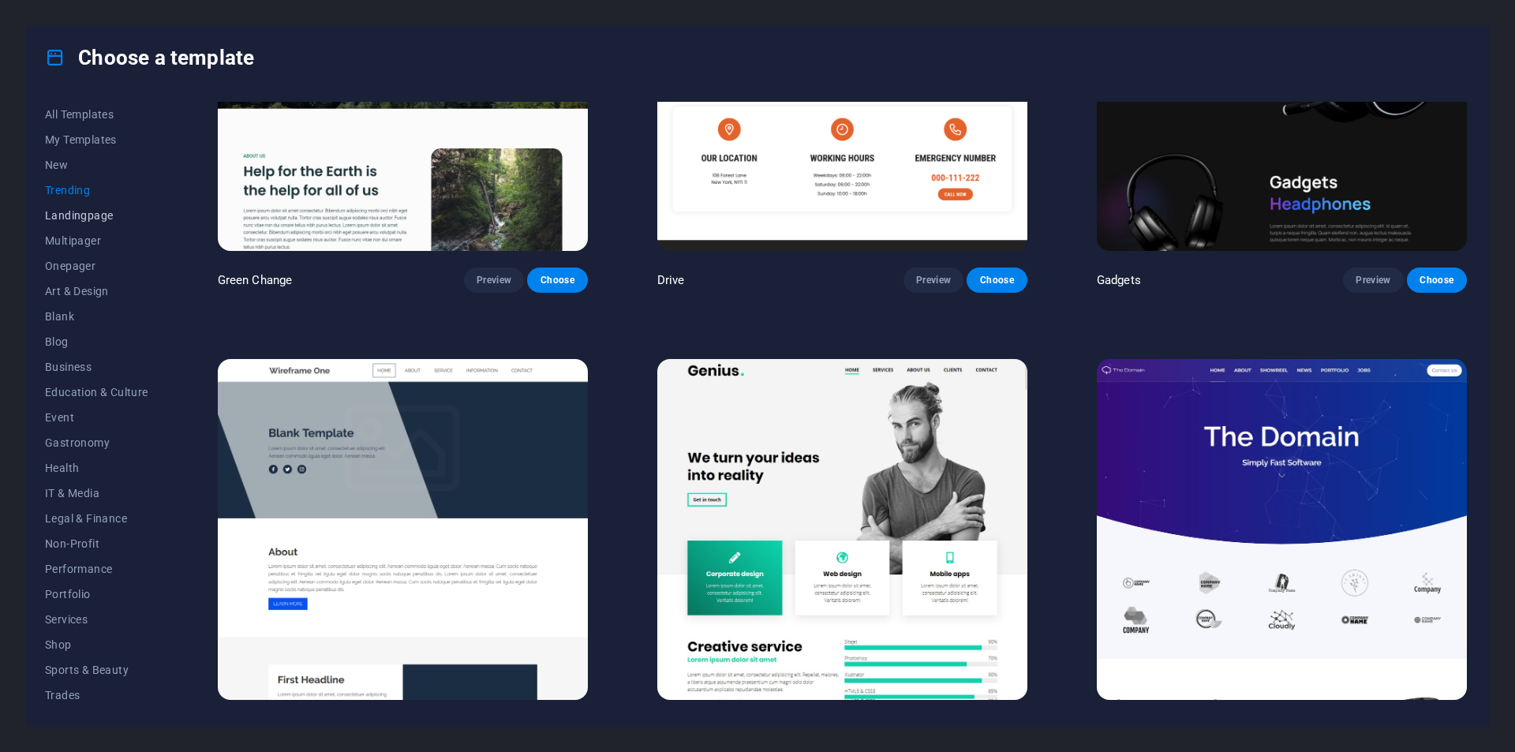
click at [92, 213] on span "Landingpage" at bounding box center [96, 215] width 103 height 13
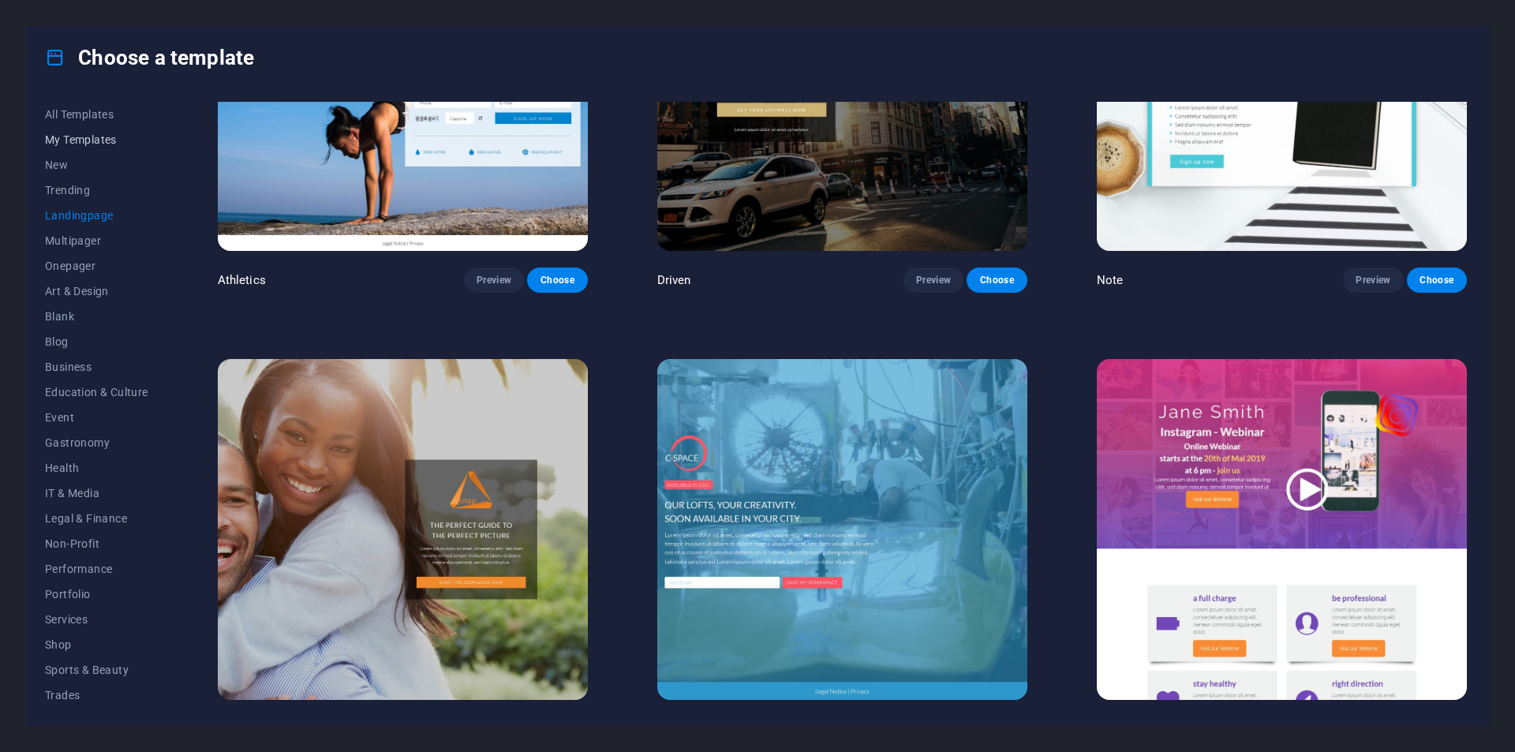
click at [88, 147] on button "My Templates" at bounding box center [96, 139] width 103 height 25
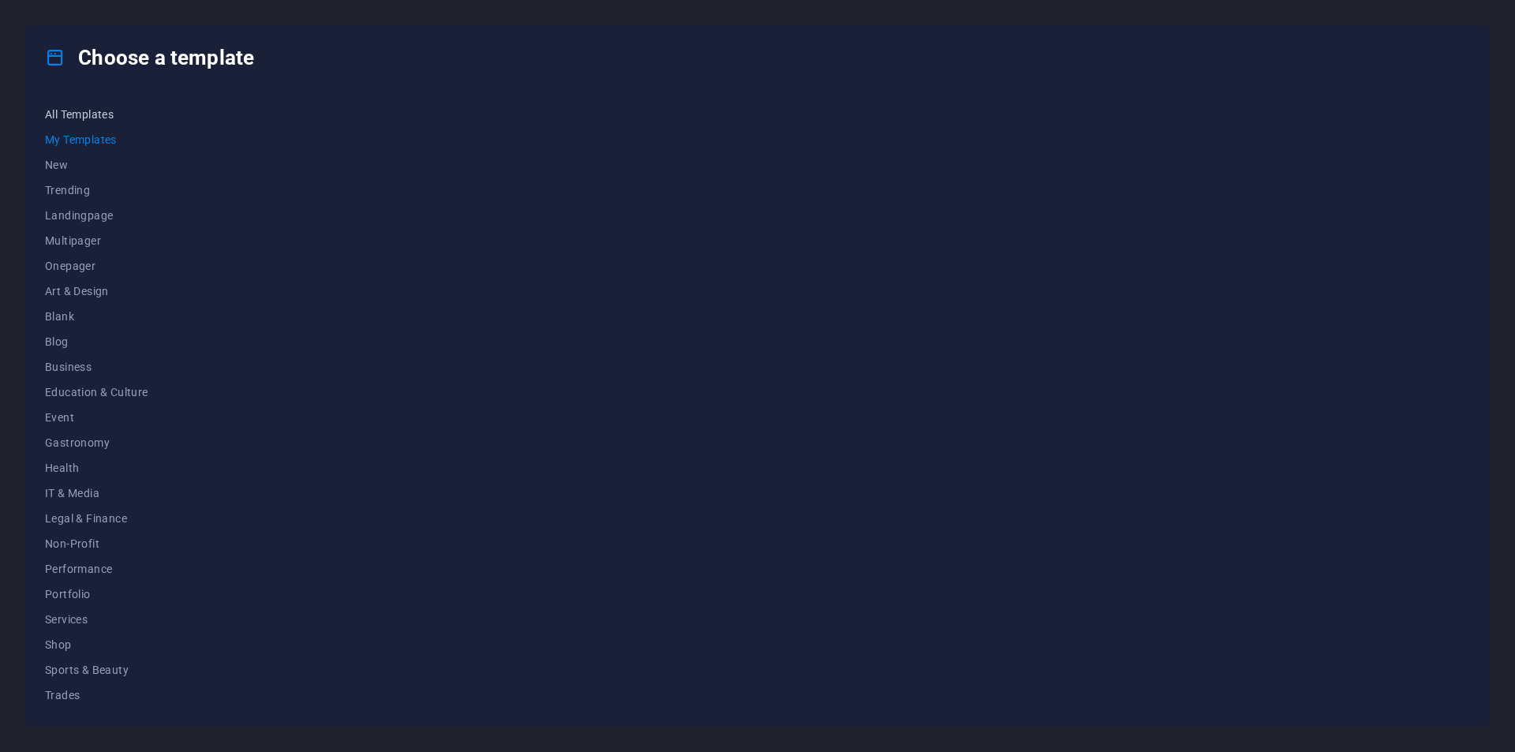
click at [88, 118] on span "All Templates" at bounding box center [96, 114] width 103 height 13
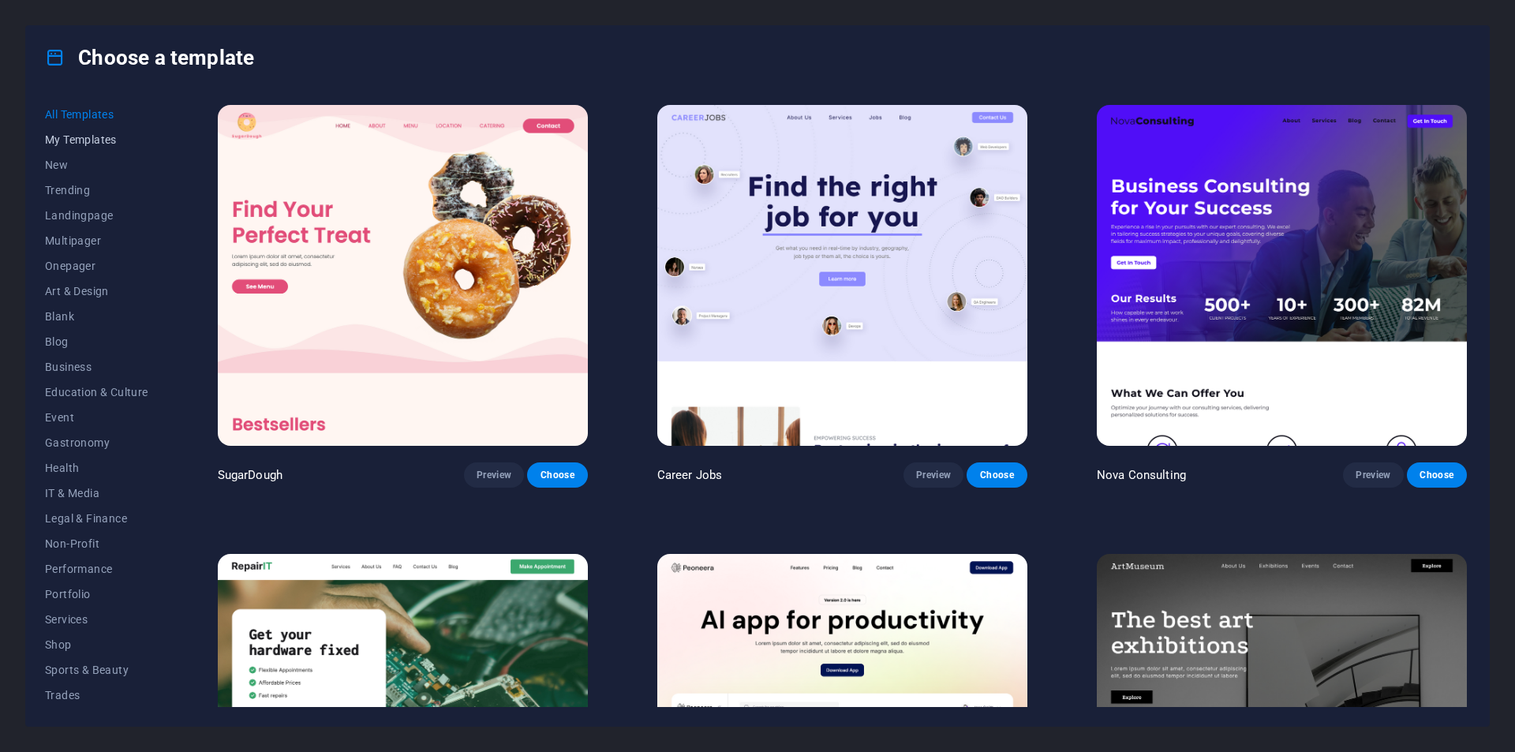
click at [92, 145] on span "My Templates" at bounding box center [96, 139] width 103 height 13
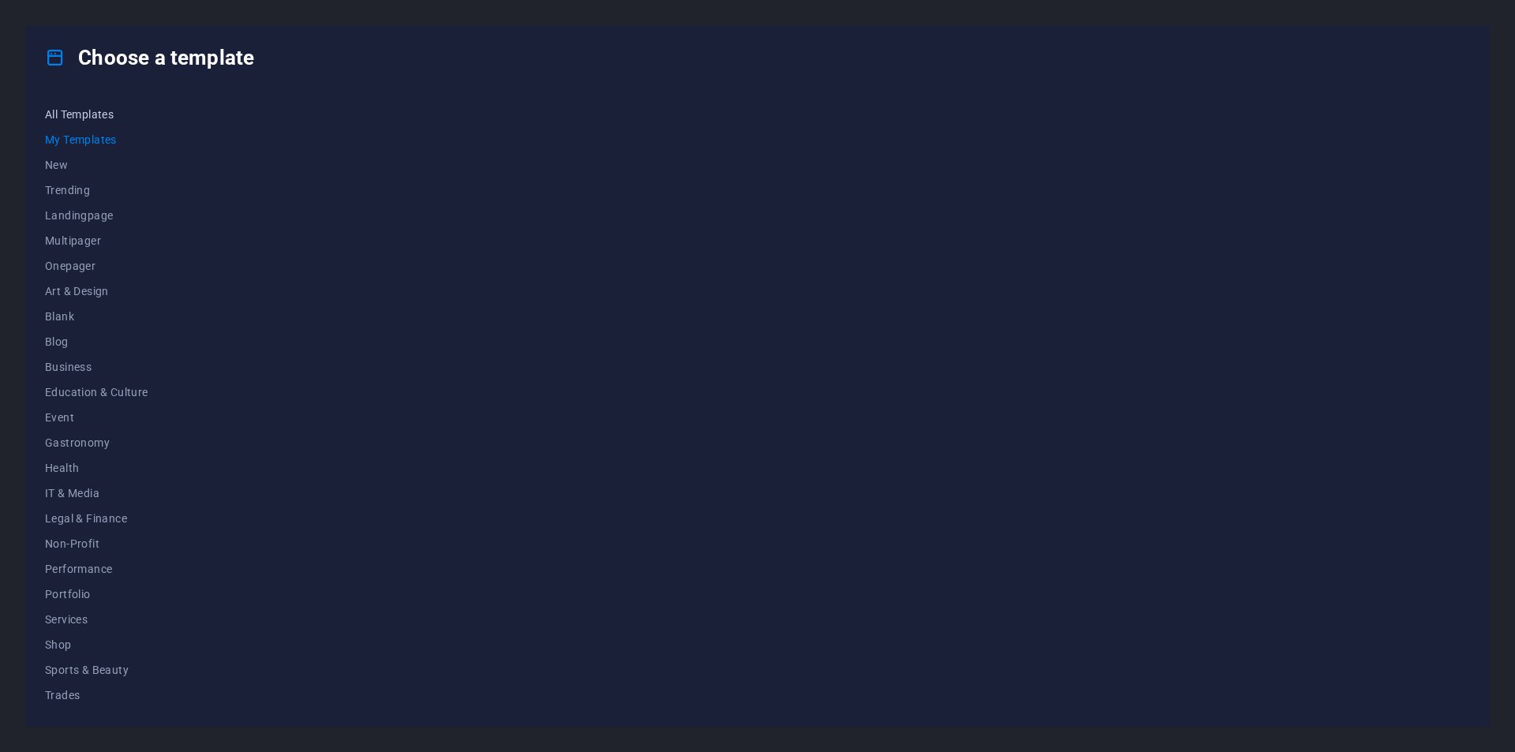
click at [74, 118] on span "All Templates" at bounding box center [96, 114] width 103 height 13
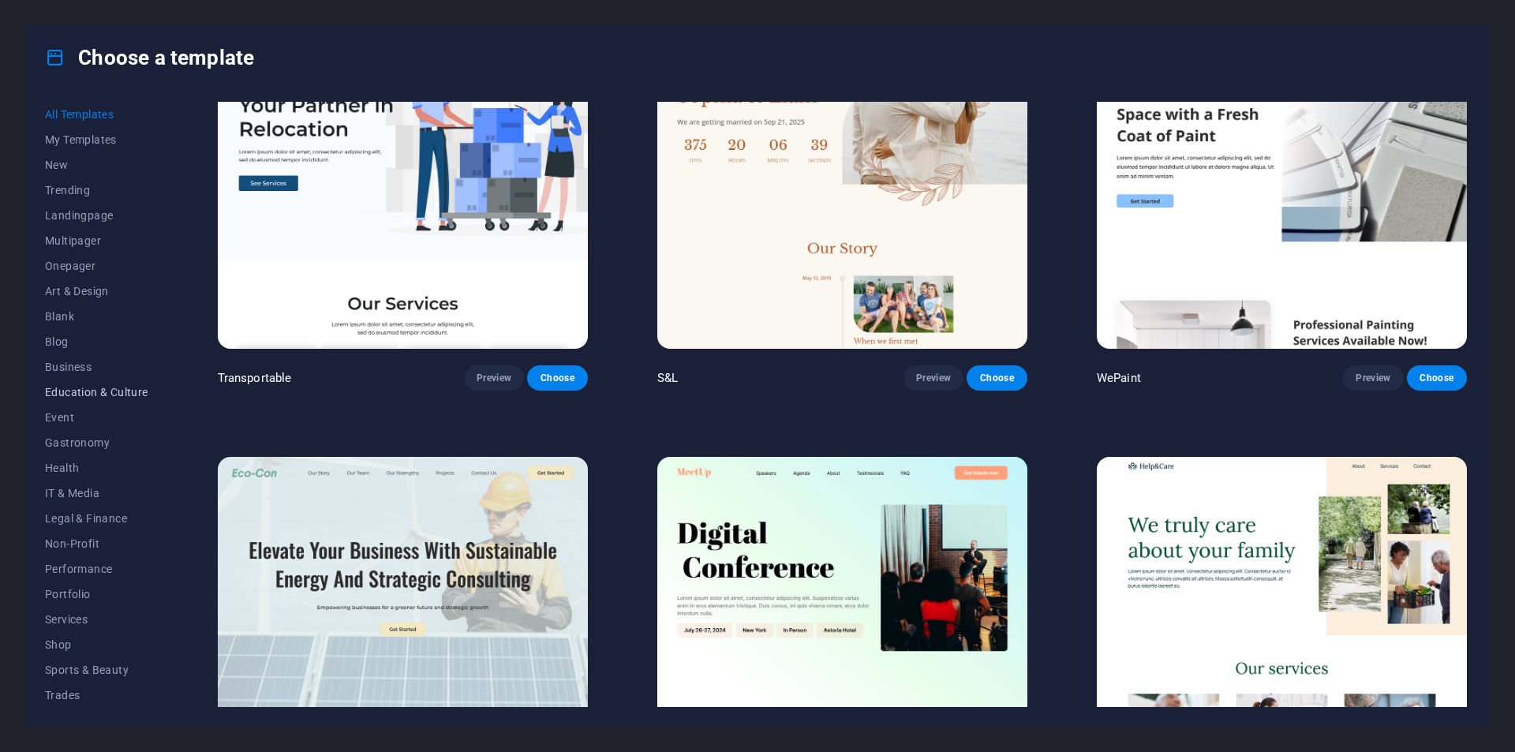
click at [99, 401] on button "Education & Culture" at bounding box center [96, 391] width 103 height 25
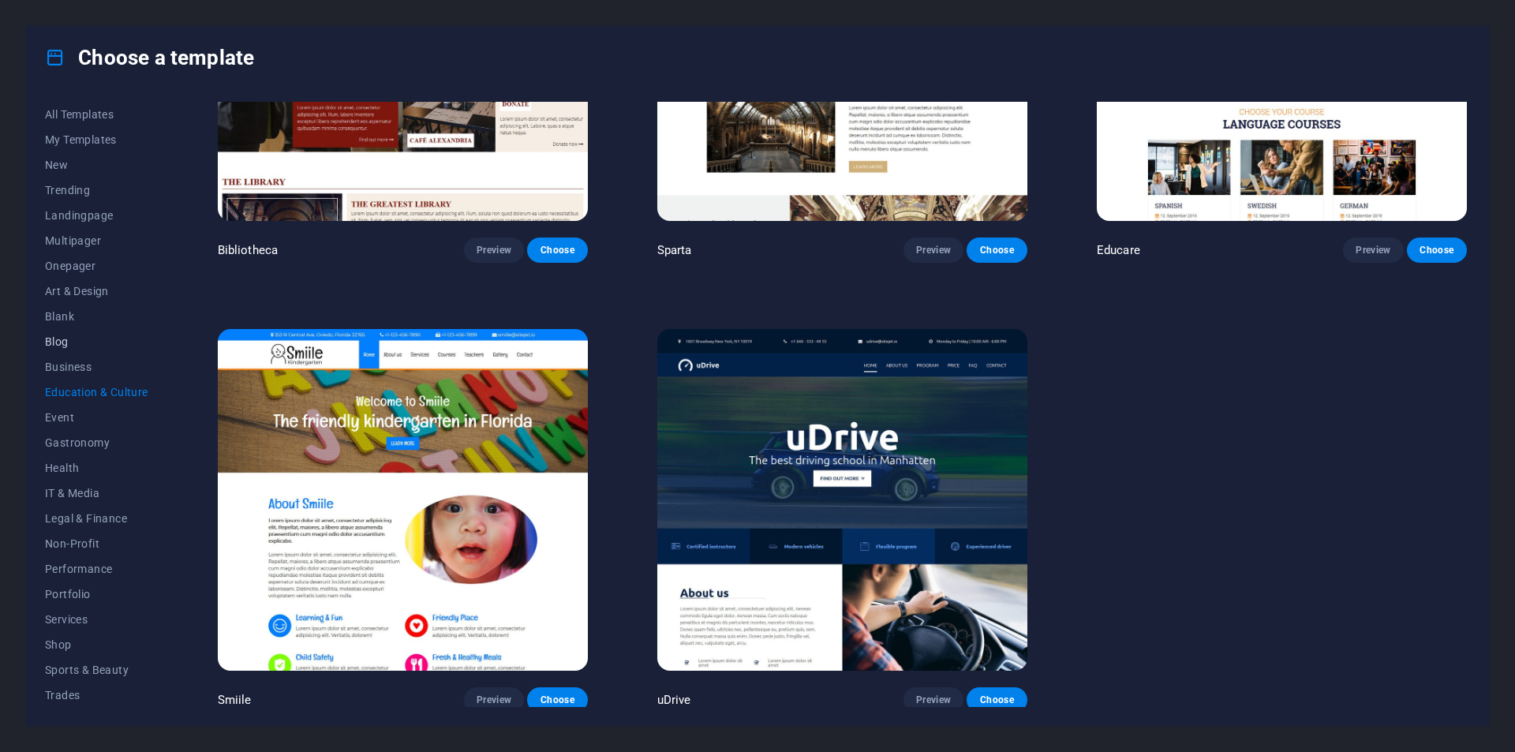
click at [78, 353] on button "Blog" at bounding box center [96, 341] width 103 height 25
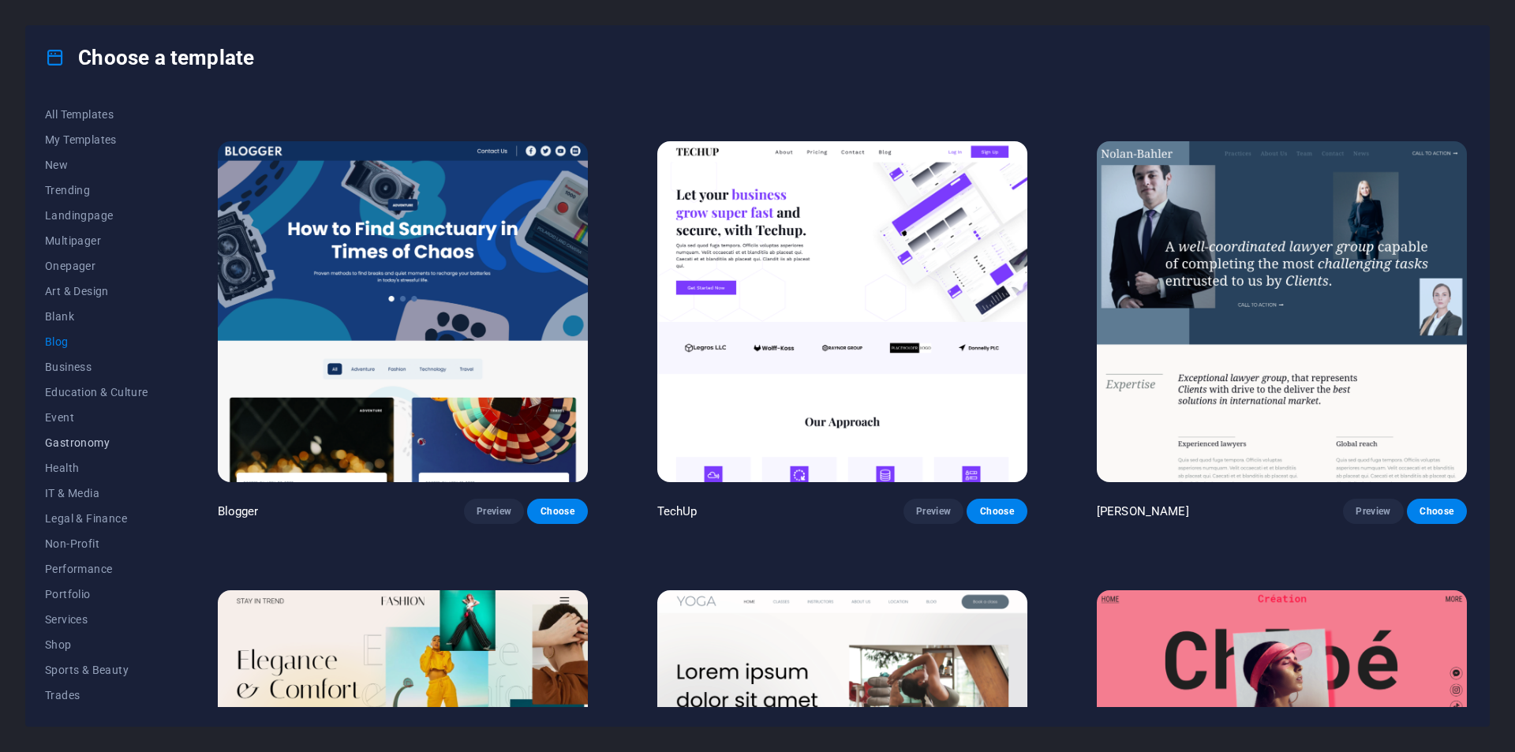
click at [89, 450] on button "Gastronomy" at bounding box center [96, 442] width 103 height 25
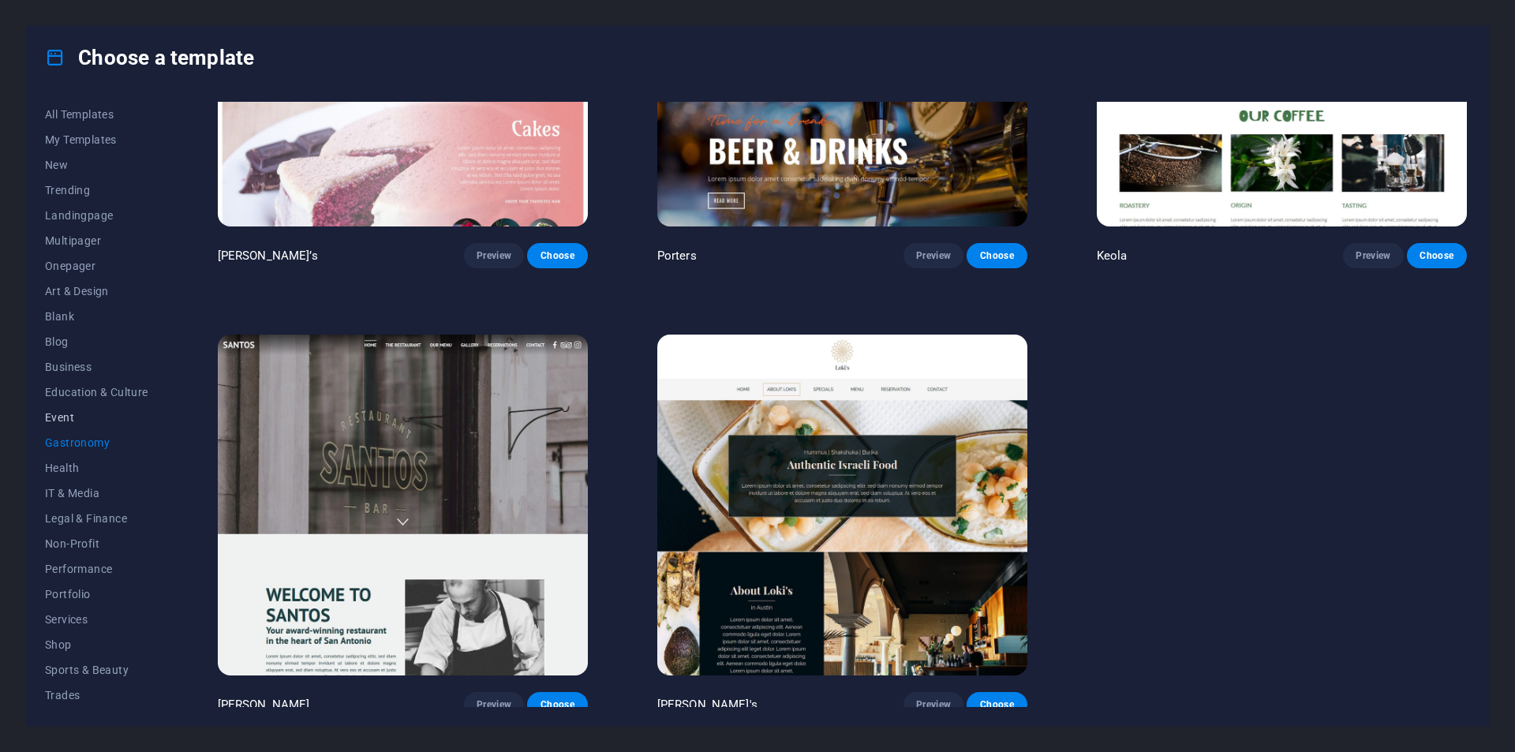
click at [75, 407] on button "Event" at bounding box center [96, 417] width 103 height 25
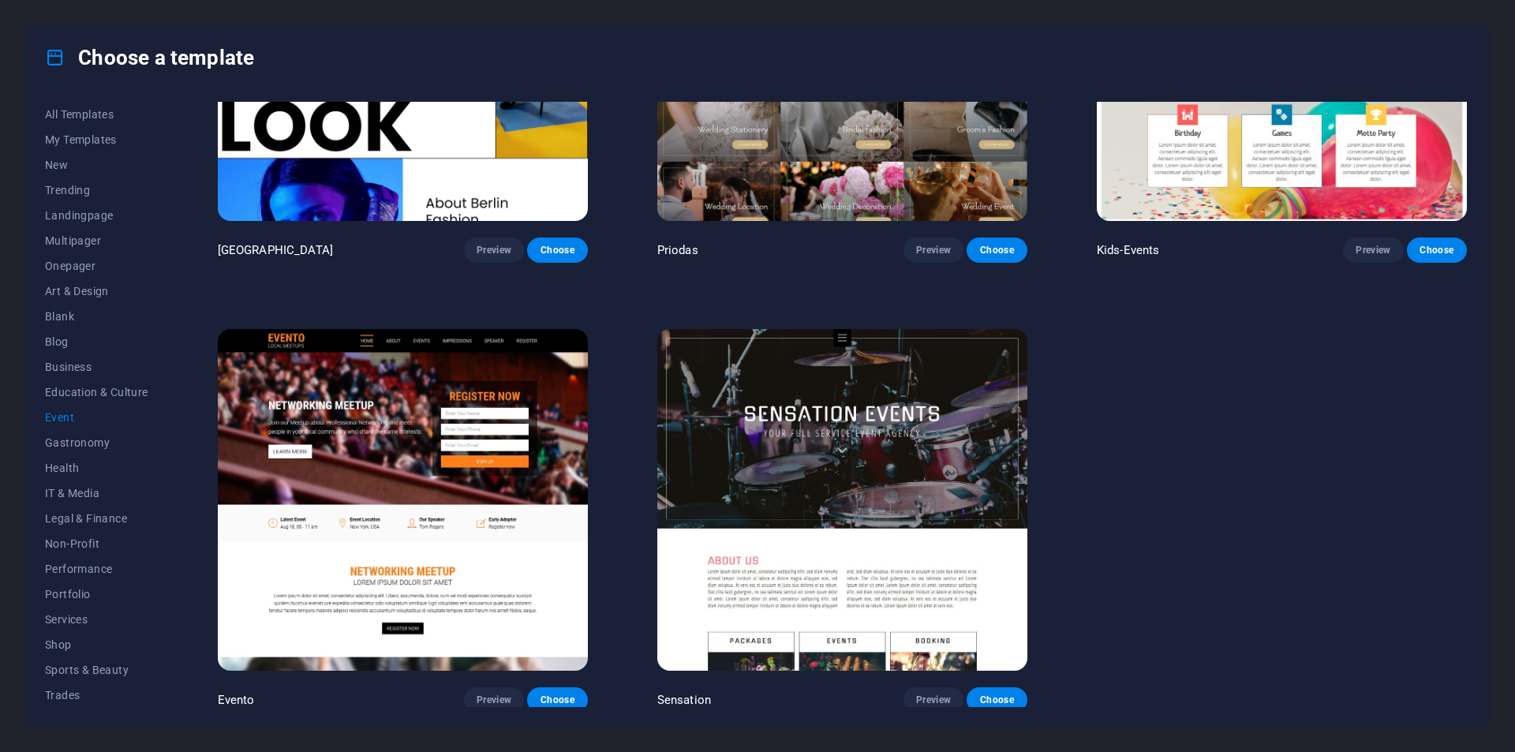
scroll to position [200, 0]
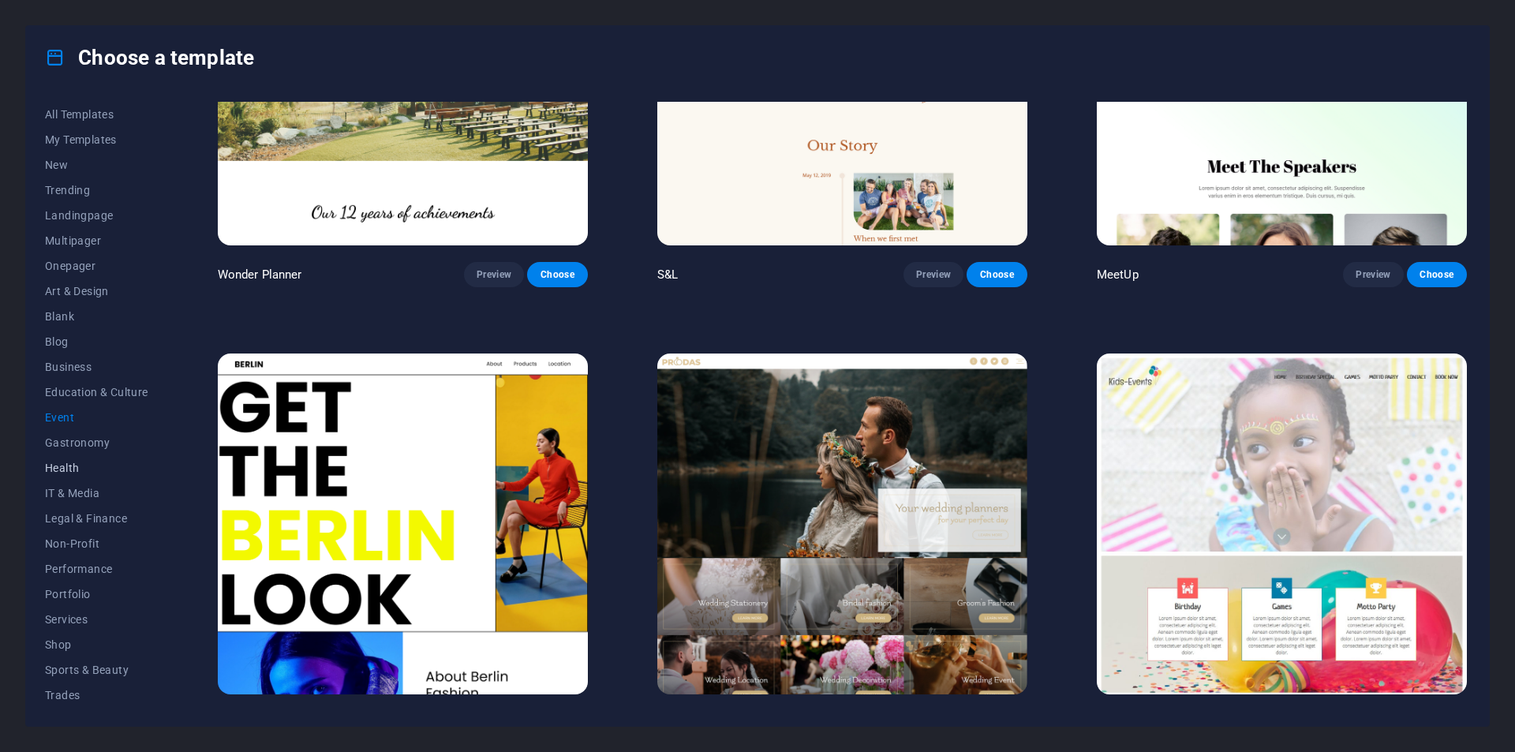
click at [113, 479] on button "Health" at bounding box center [96, 467] width 103 height 25
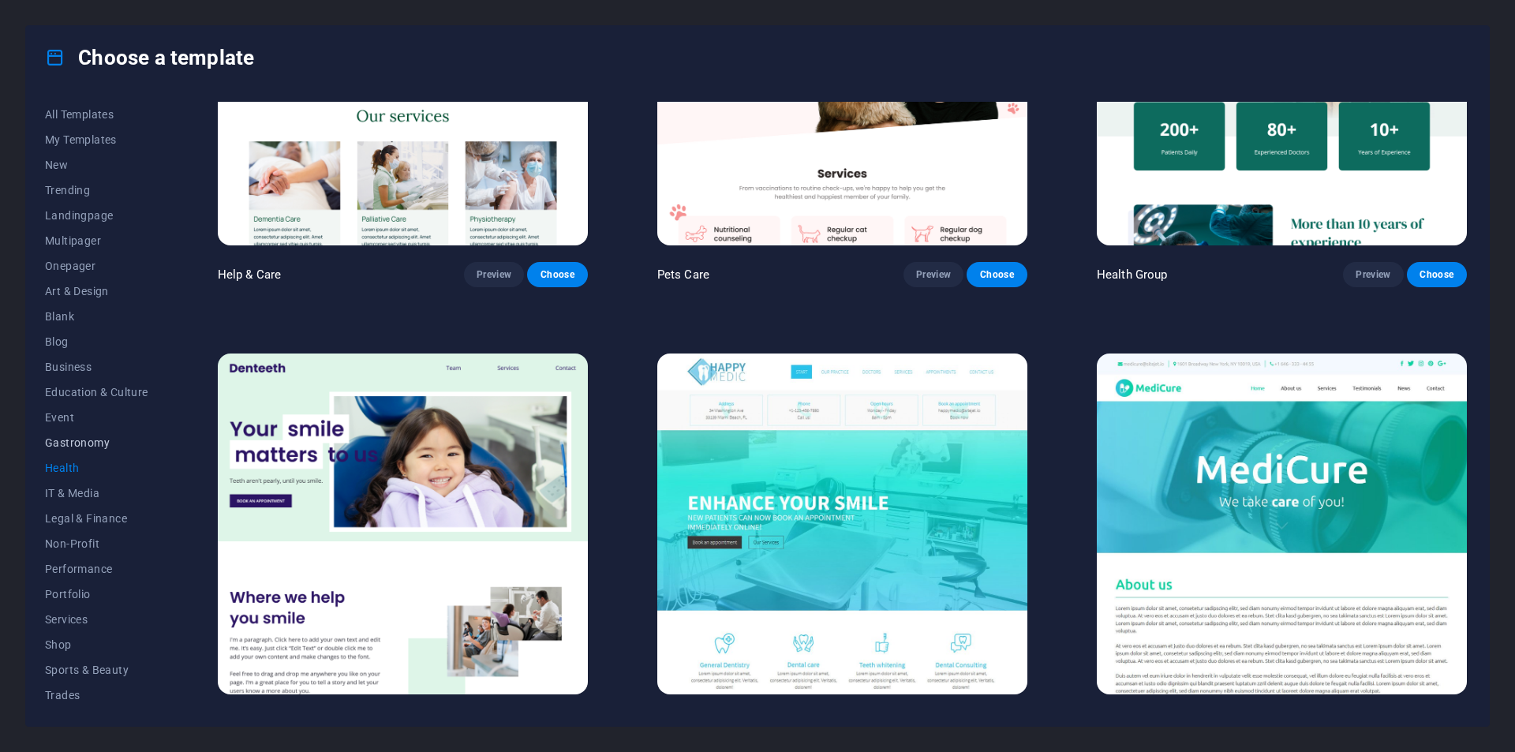
click at [55, 443] on span "Gastronomy" at bounding box center [96, 442] width 103 height 13
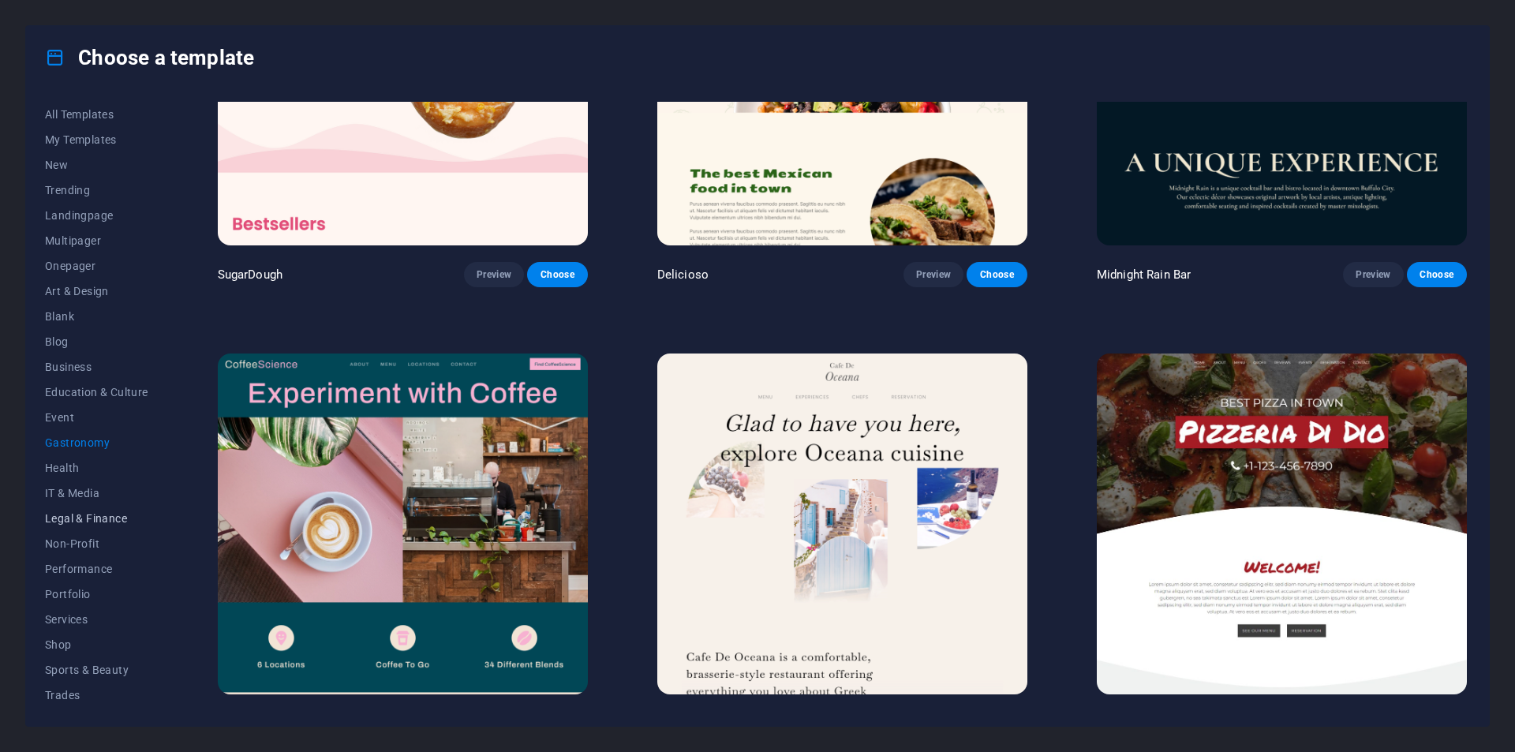
click at [87, 513] on span "Legal & Finance" at bounding box center [96, 518] width 103 height 13
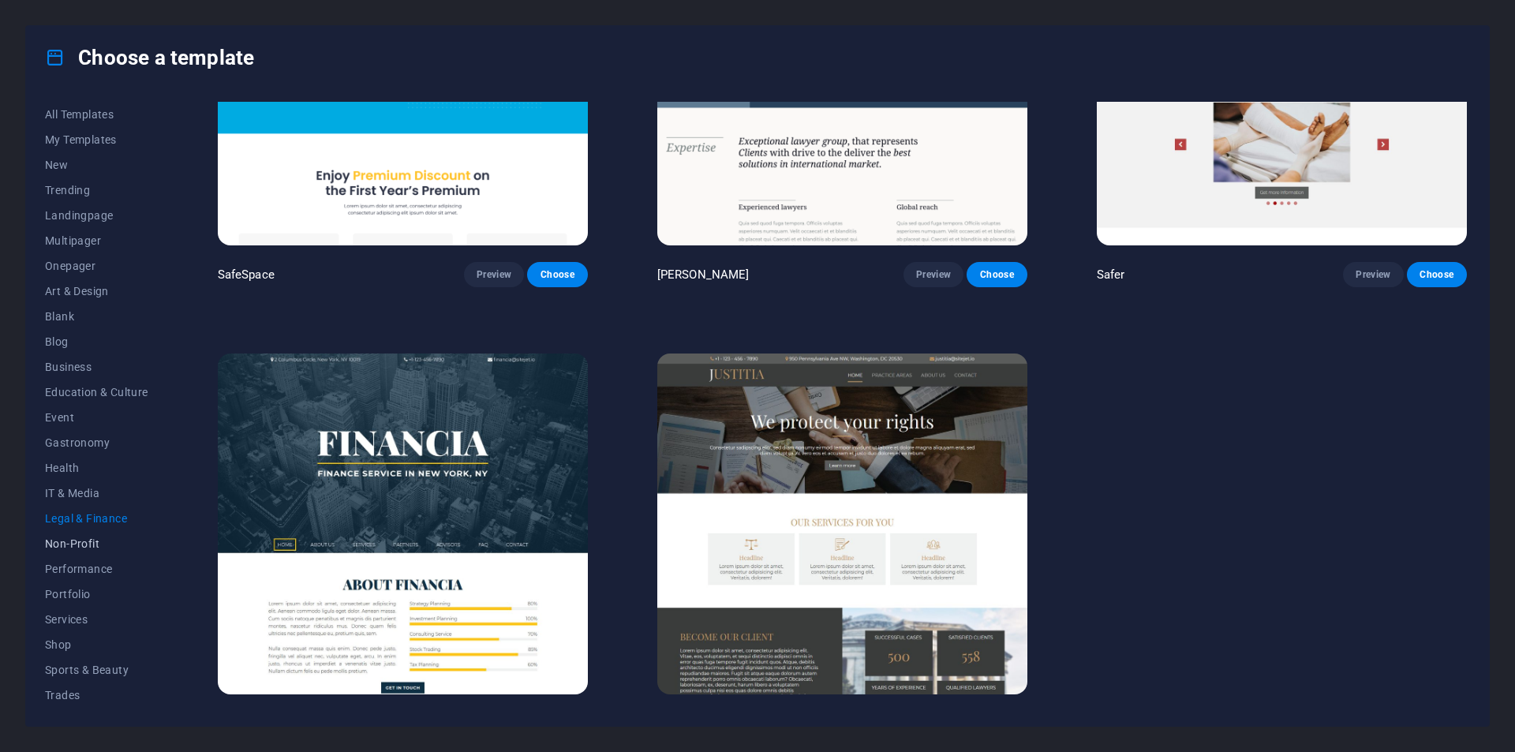
click at [97, 542] on span "Non-Profit" at bounding box center [96, 543] width 103 height 13
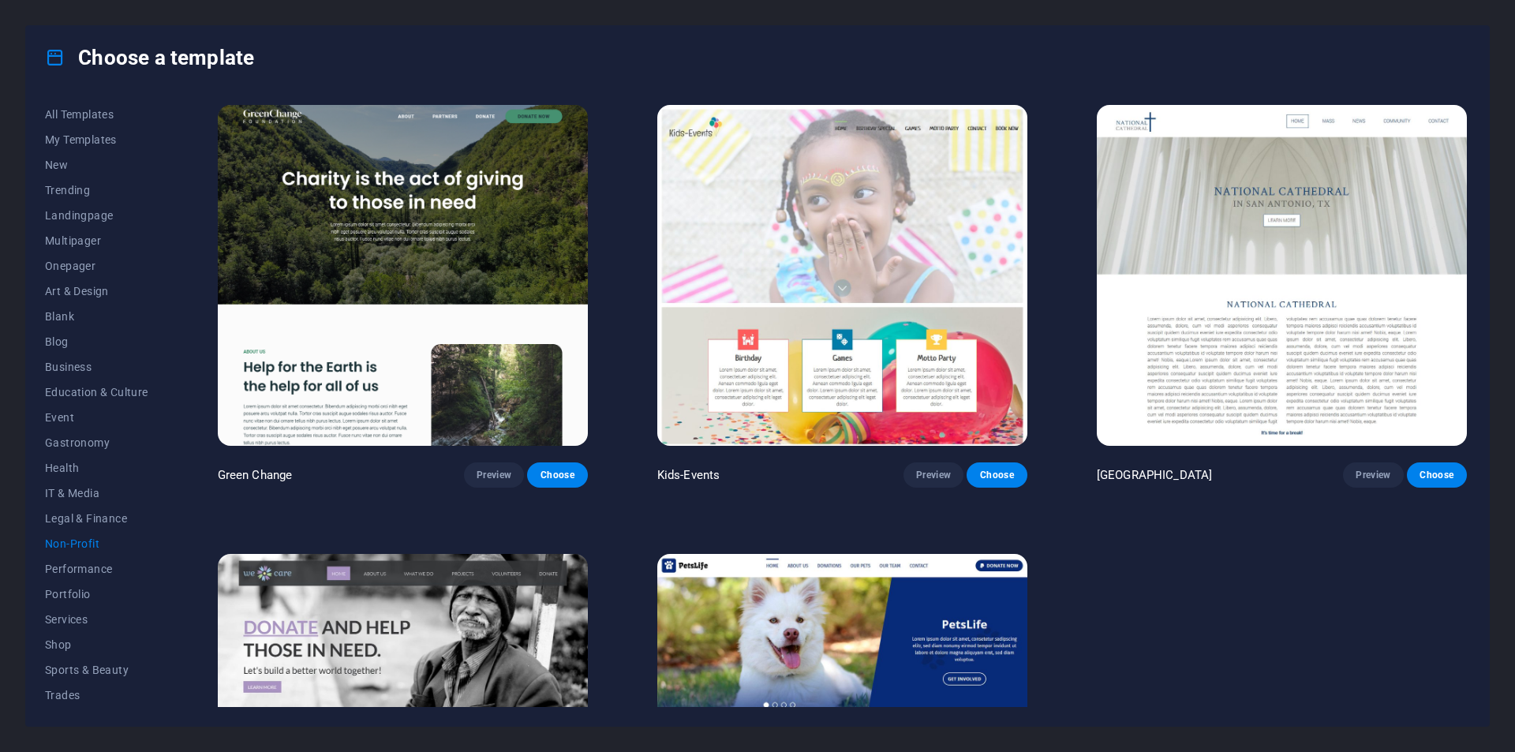
click at [88, 555] on button "Non-Profit" at bounding box center [96, 543] width 103 height 25
click at [88, 565] on span "Performance" at bounding box center [96, 568] width 103 height 13
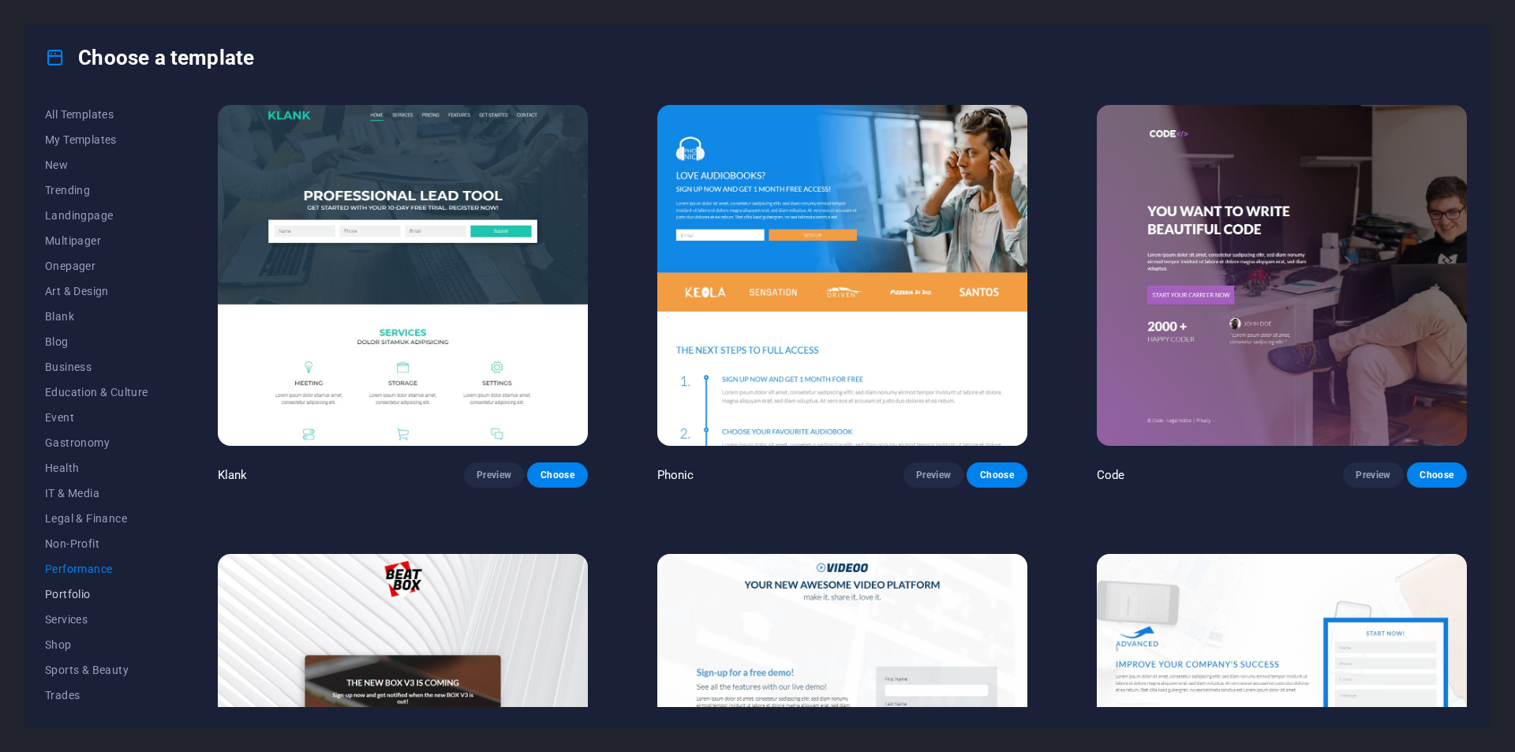
click at [92, 594] on span "Portfolio" at bounding box center [96, 594] width 103 height 13
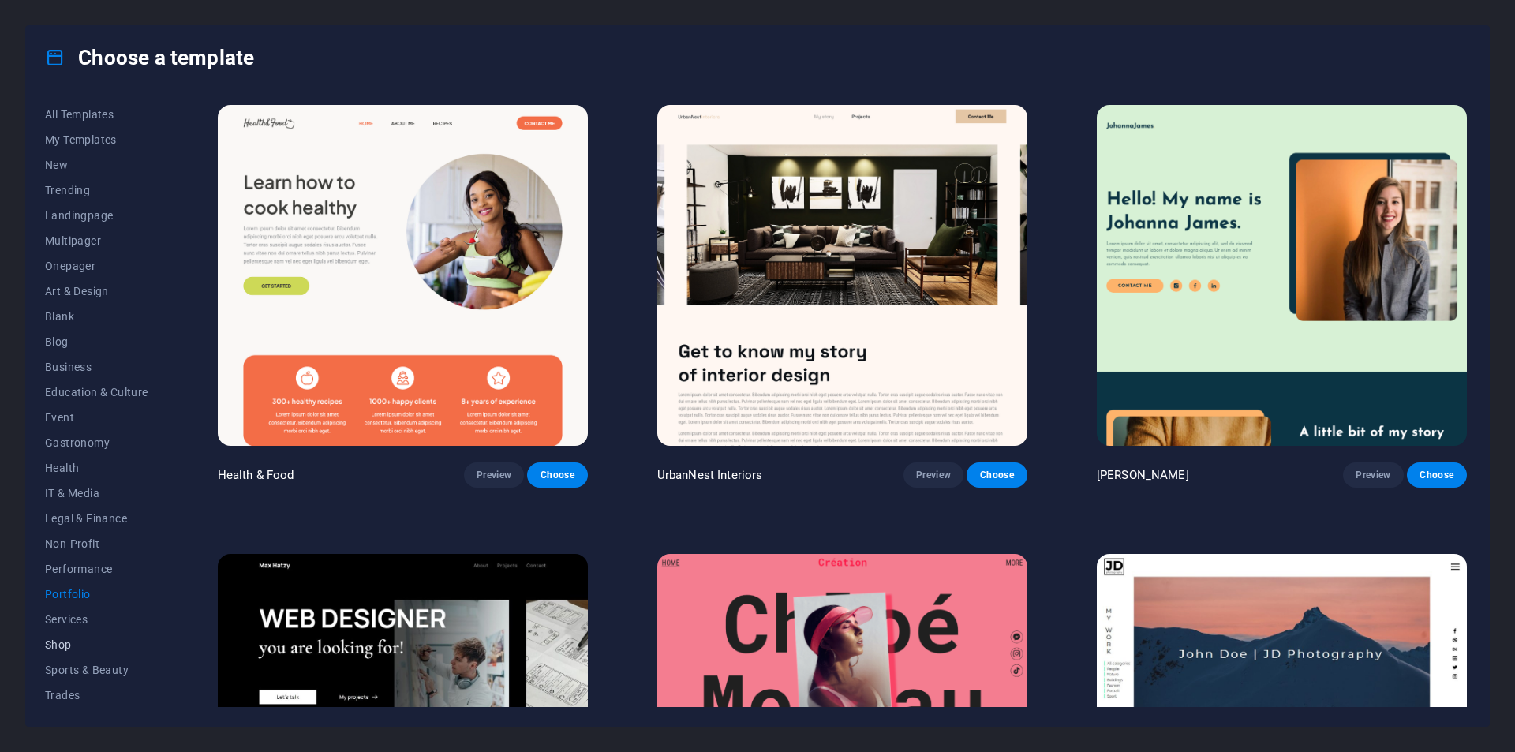
click at [88, 639] on span "Shop" at bounding box center [96, 644] width 103 height 13
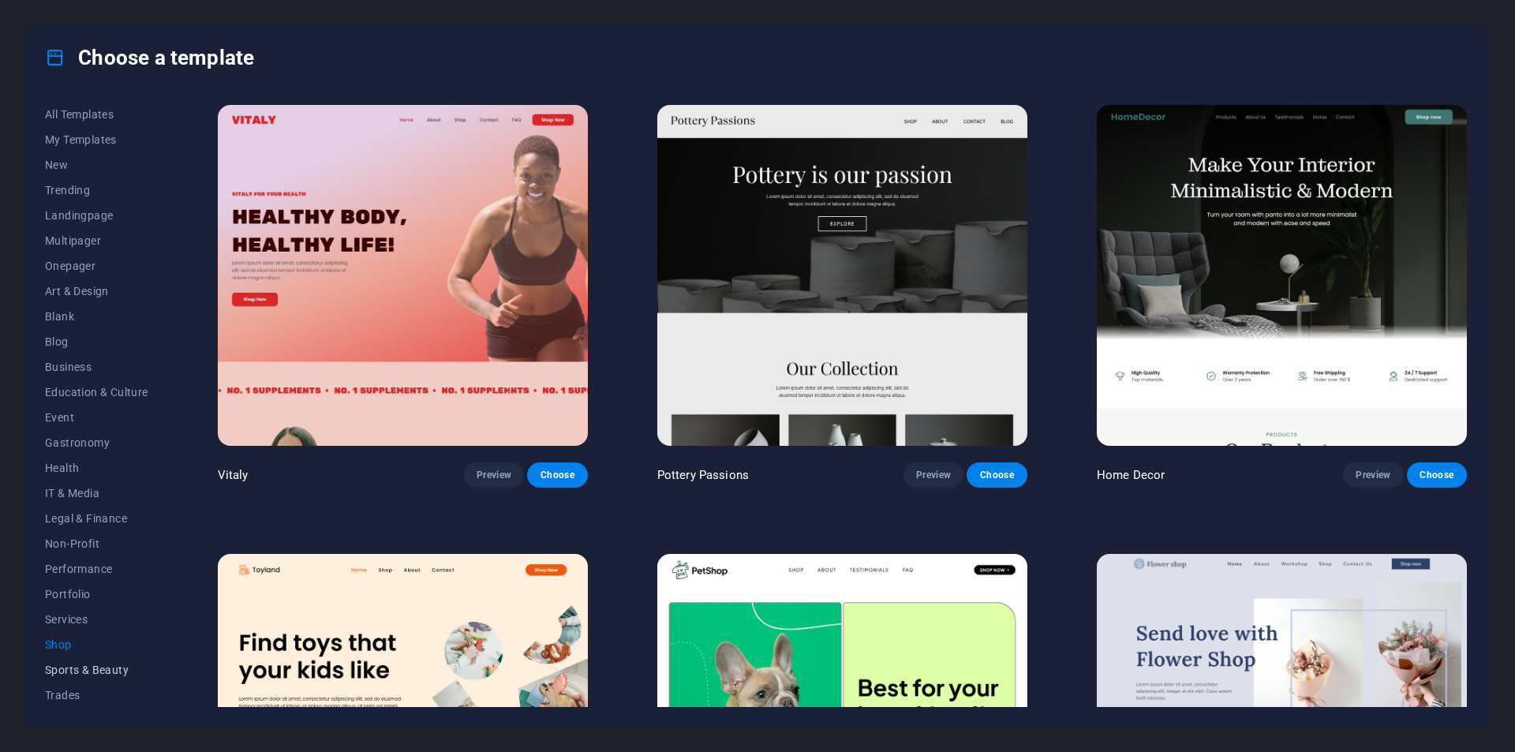
click at [79, 662] on button "Sports & Beauty" at bounding box center [96, 669] width 103 height 25
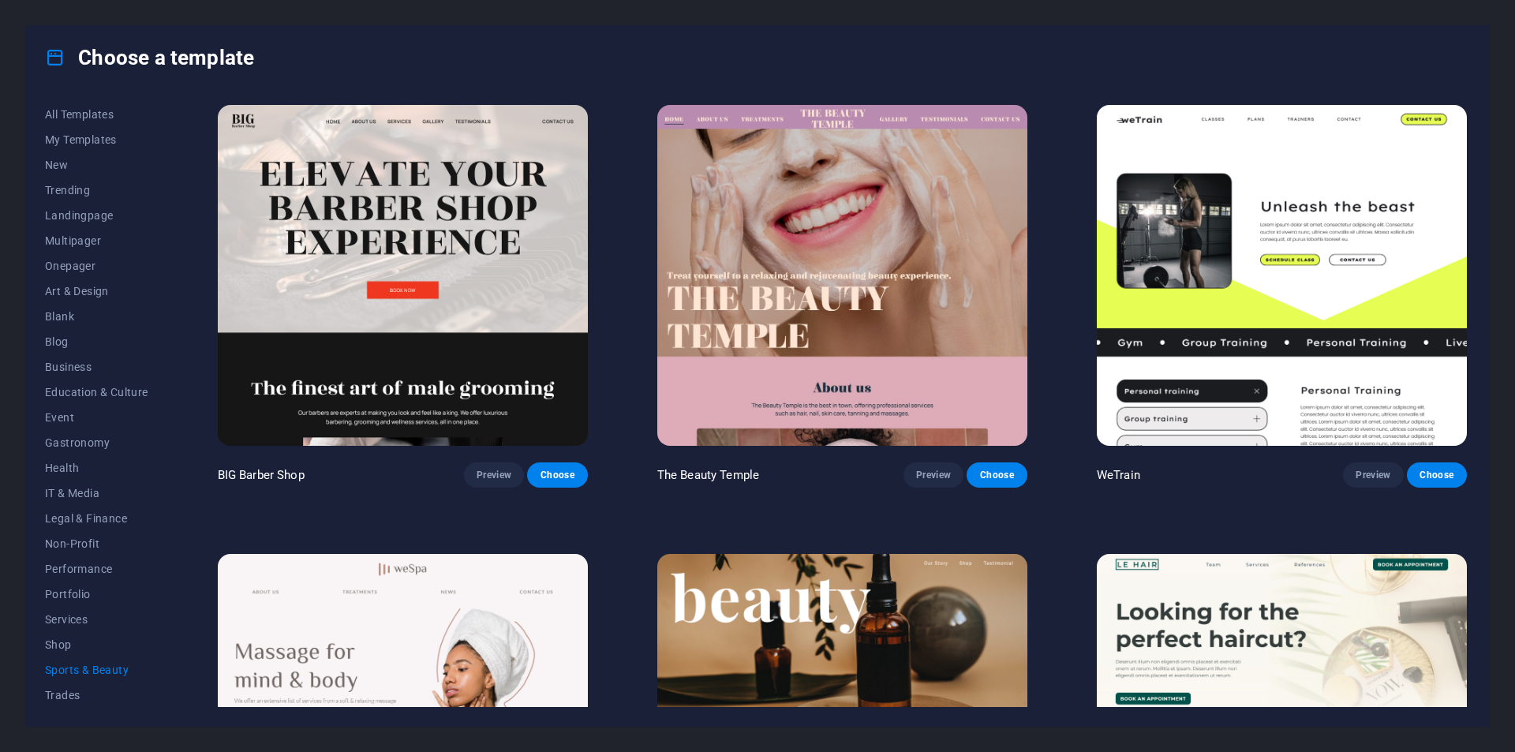
click at [71, 680] on button "Sports & Beauty" at bounding box center [96, 669] width 103 height 25
click at [65, 693] on span "Trades" at bounding box center [96, 695] width 103 height 13
